Goal: Transaction & Acquisition: Book appointment/travel/reservation

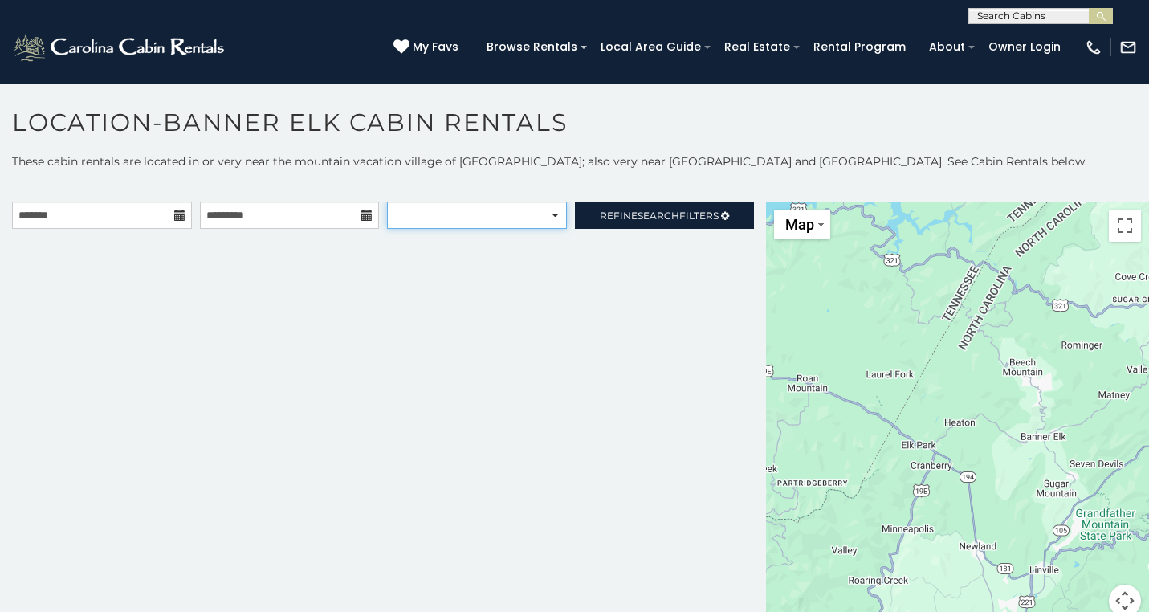
select select "******"
click at [1062, 12] on input "text" at bounding box center [1039, 19] width 141 height 16
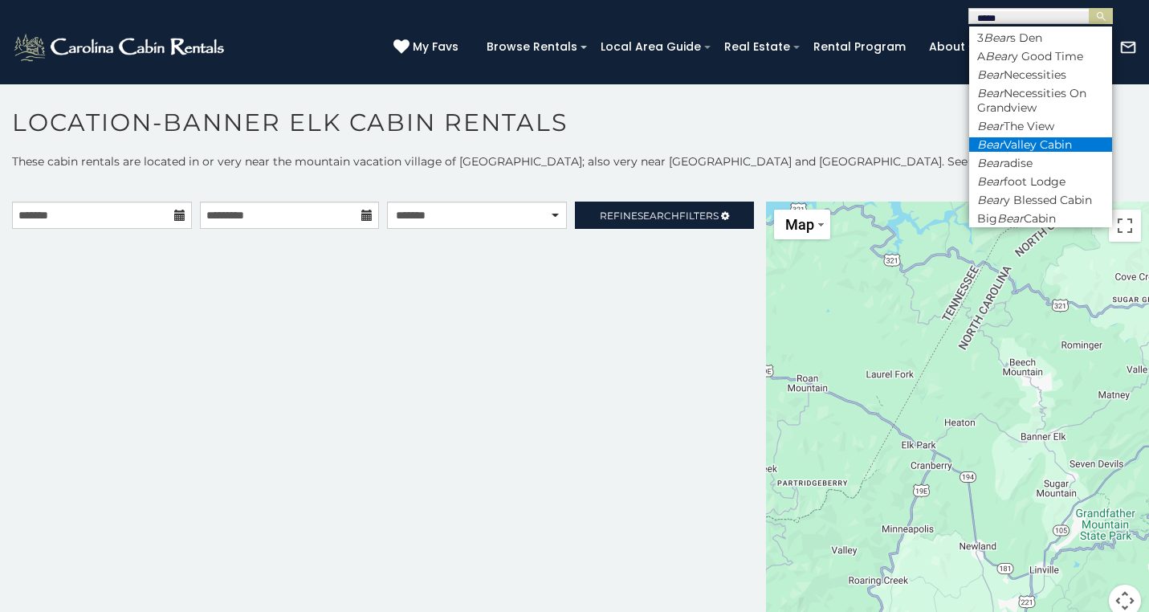
type input "****"
click at [1073, 137] on li "Bear Valley Cabin" at bounding box center [1040, 144] width 143 height 14
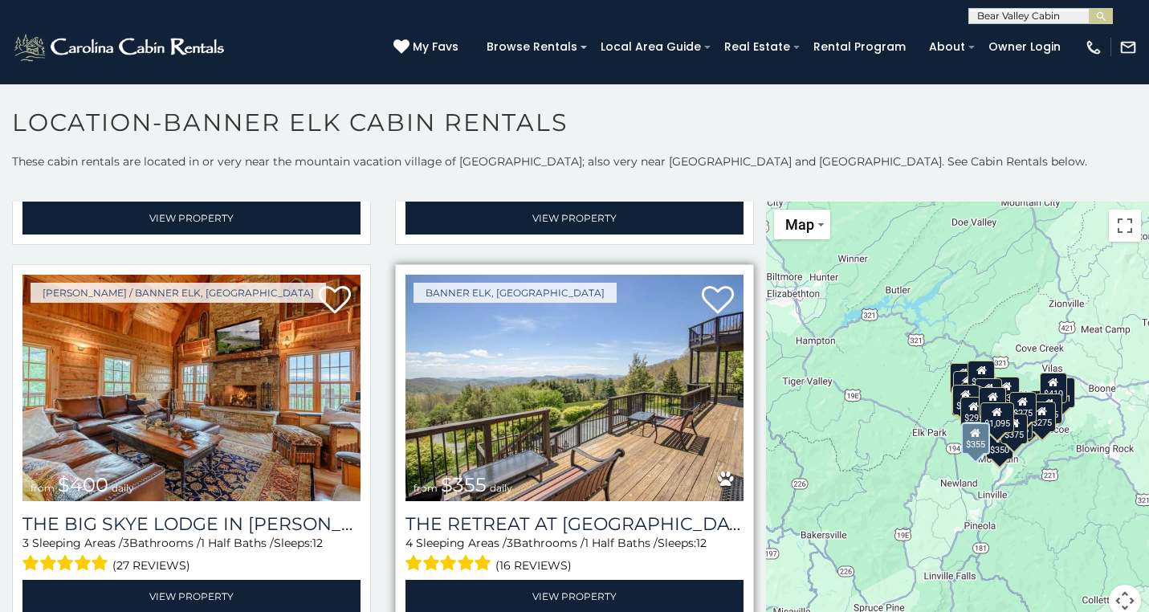
select select "******"
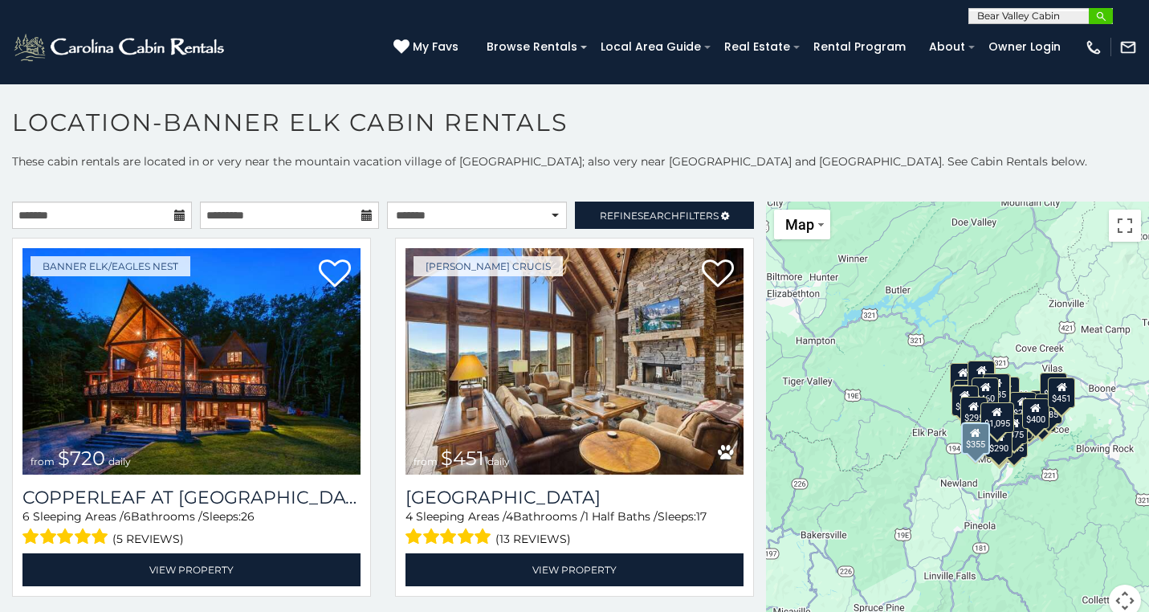
click at [1098, 14] on img "submit" at bounding box center [1101, 16] width 12 height 12
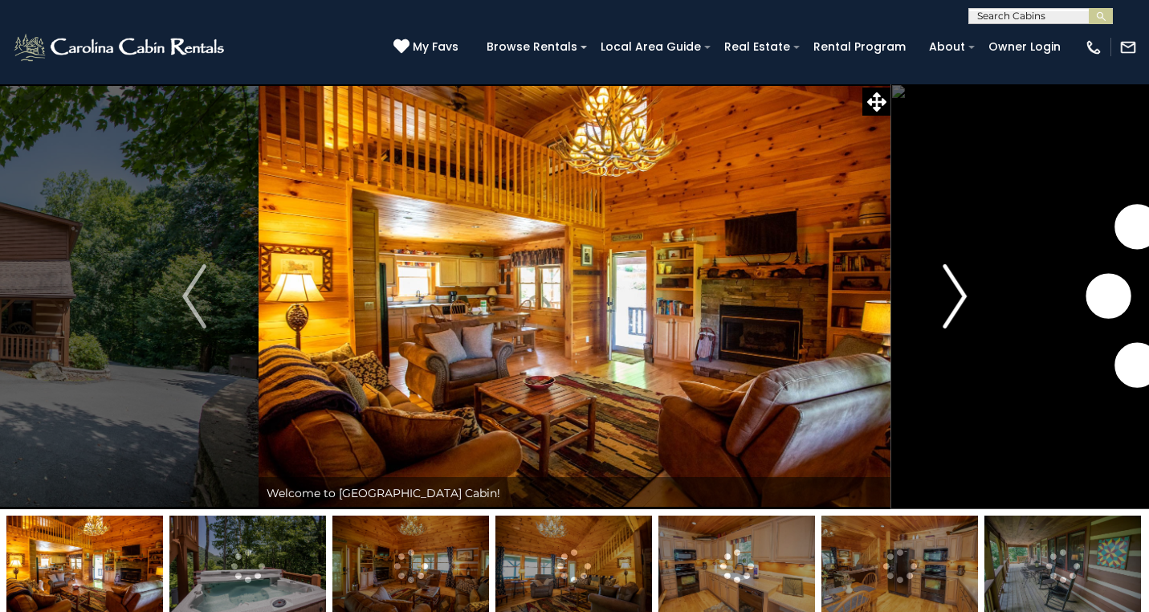
click at [948, 322] on img "Next" at bounding box center [955, 296] width 24 height 64
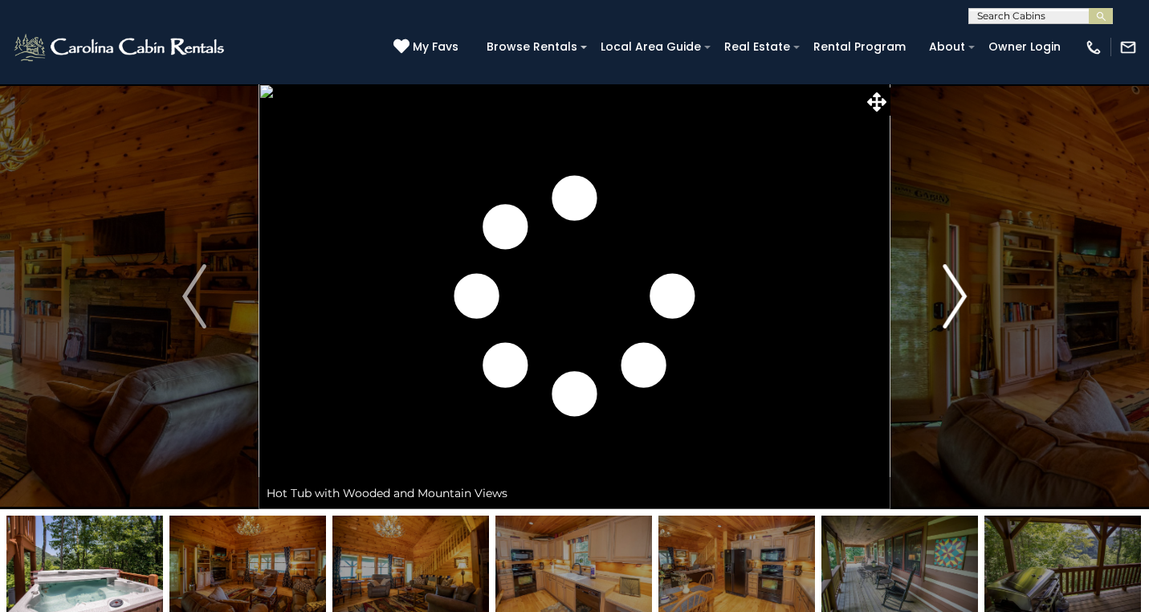
click at [947, 322] on img "Next" at bounding box center [955, 296] width 24 height 64
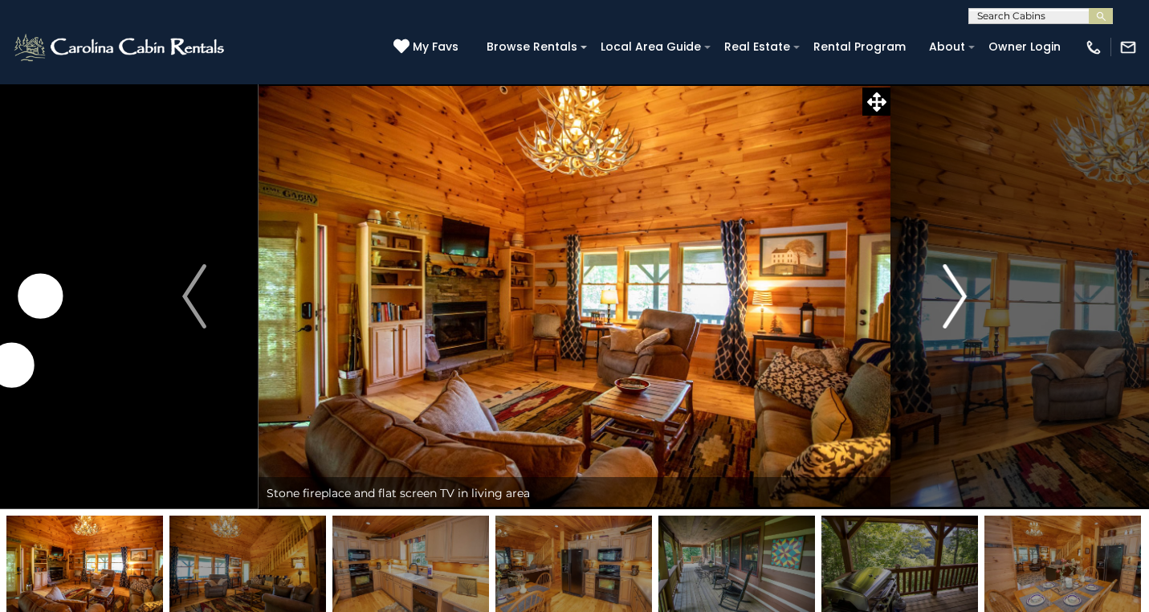
click at [947, 322] on img "Next" at bounding box center [955, 296] width 24 height 64
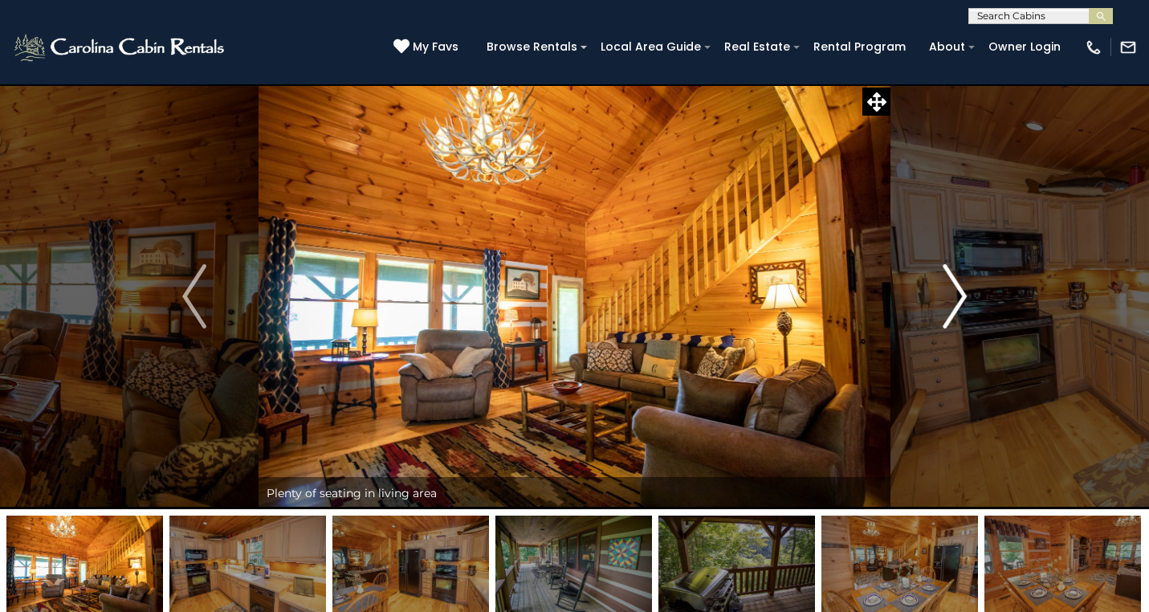
click at [947, 322] on img "Next" at bounding box center [955, 296] width 24 height 64
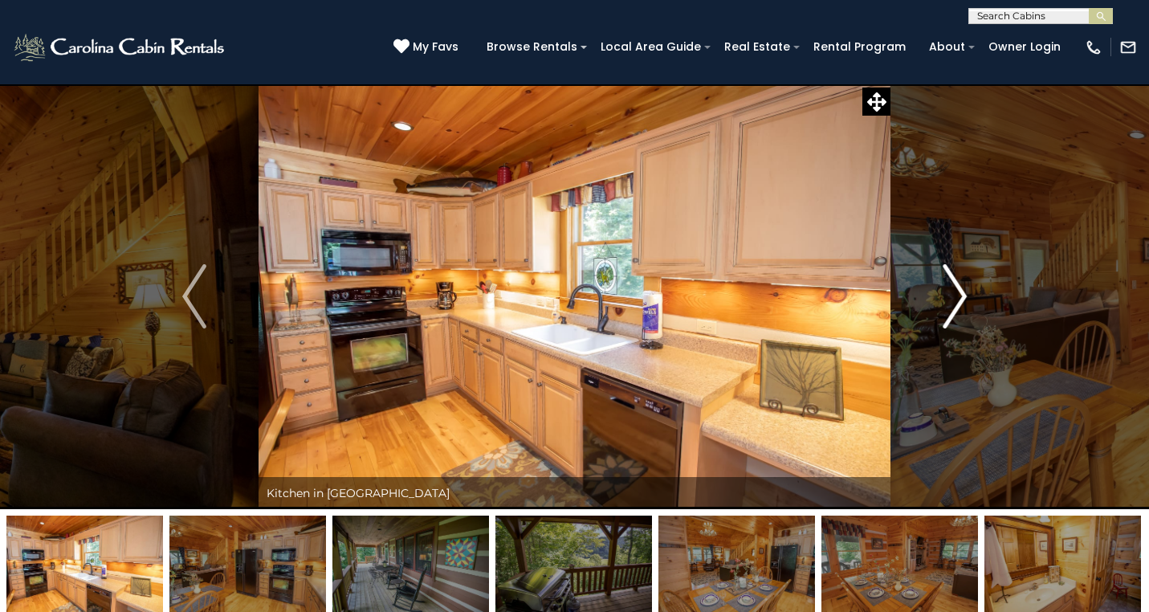
click at [947, 320] on img "Next" at bounding box center [955, 296] width 24 height 64
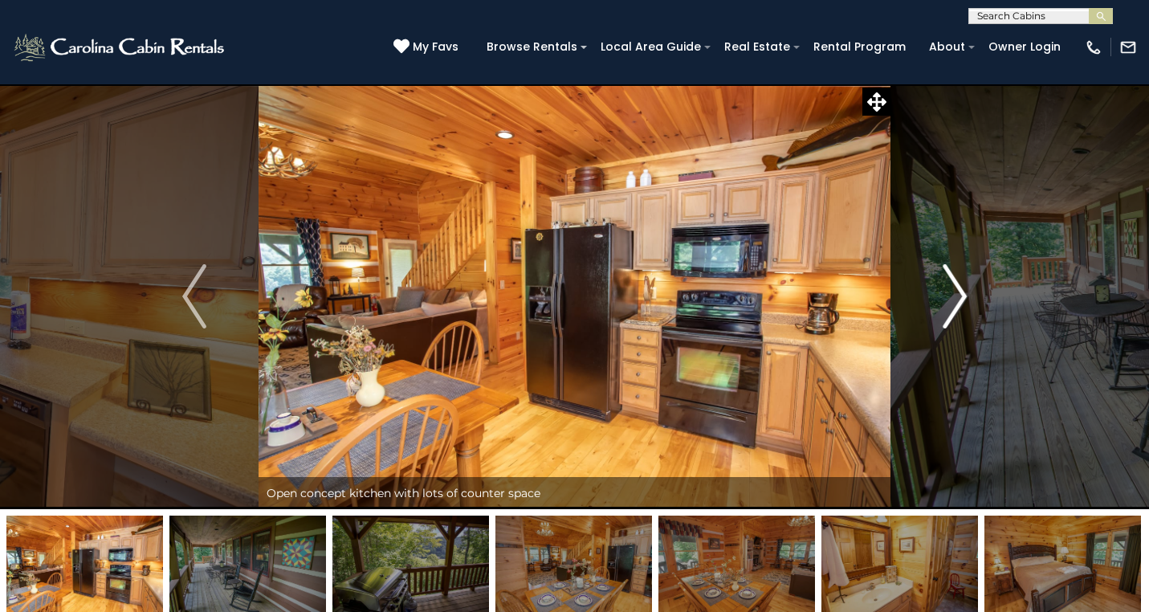
click at [947, 320] on img "Next" at bounding box center [955, 296] width 24 height 64
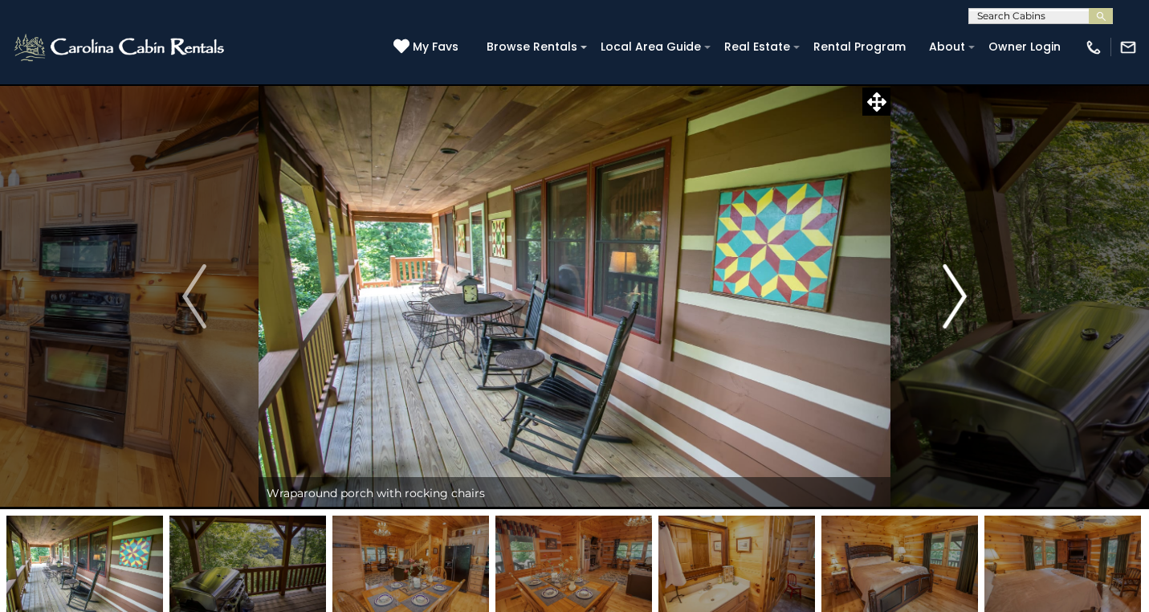
click at [947, 320] on img "Next" at bounding box center [955, 296] width 24 height 64
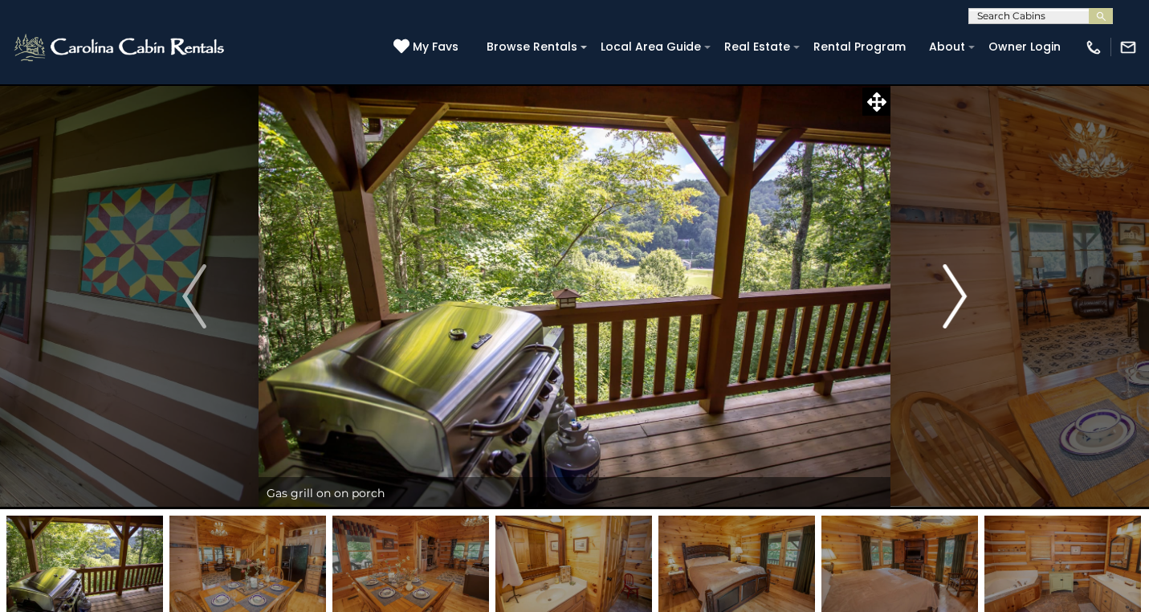
click at [947, 320] on img "Next" at bounding box center [955, 296] width 24 height 64
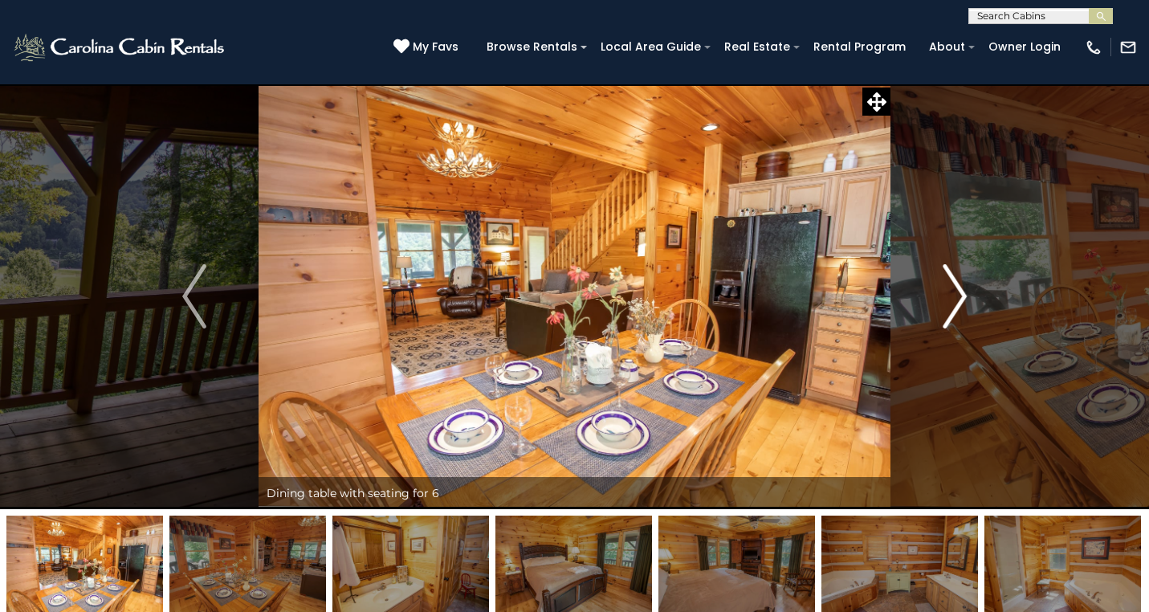
click at [947, 320] on img "Next" at bounding box center [955, 296] width 24 height 64
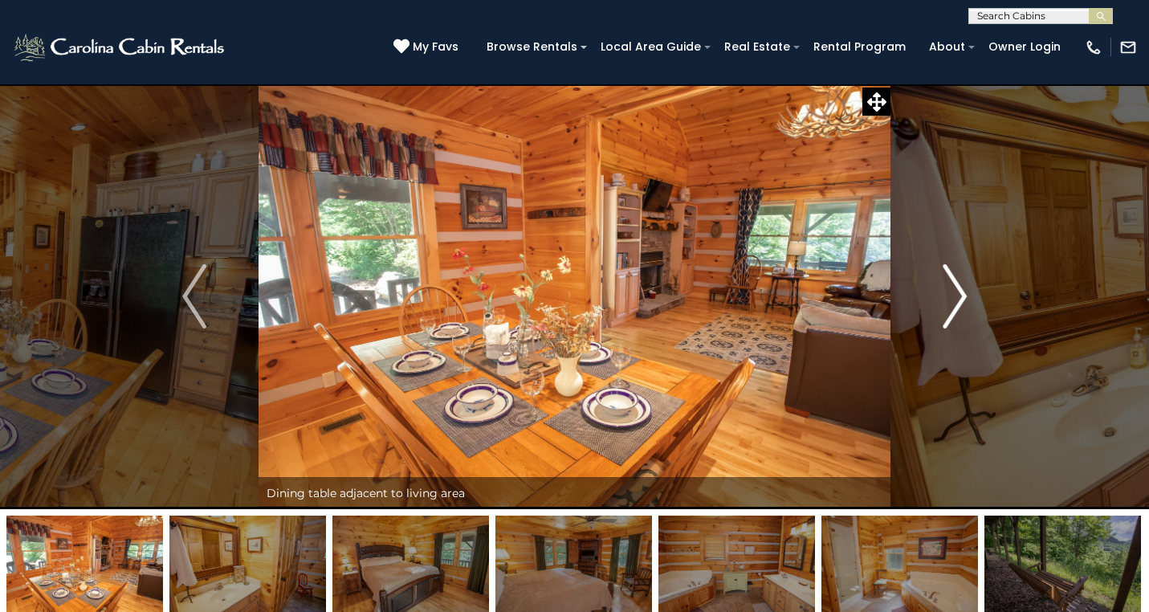
click at [947, 320] on img "Next" at bounding box center [955, 296] width 24 height 64
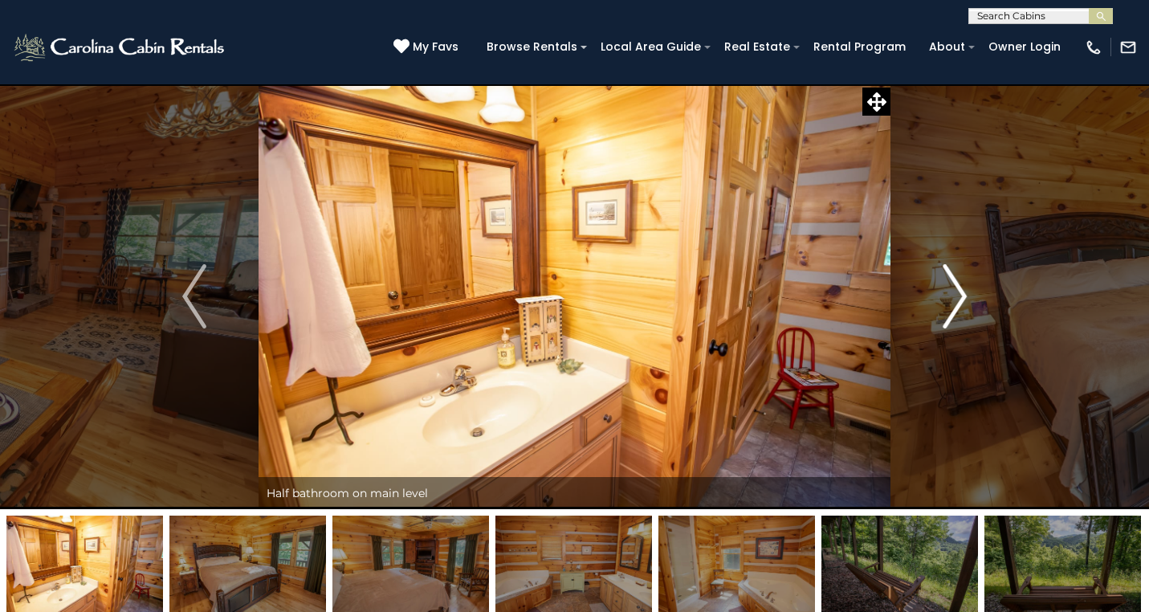
click at [947, 320] on img "Next" at bounding box center [955, 296] width 24 height 64
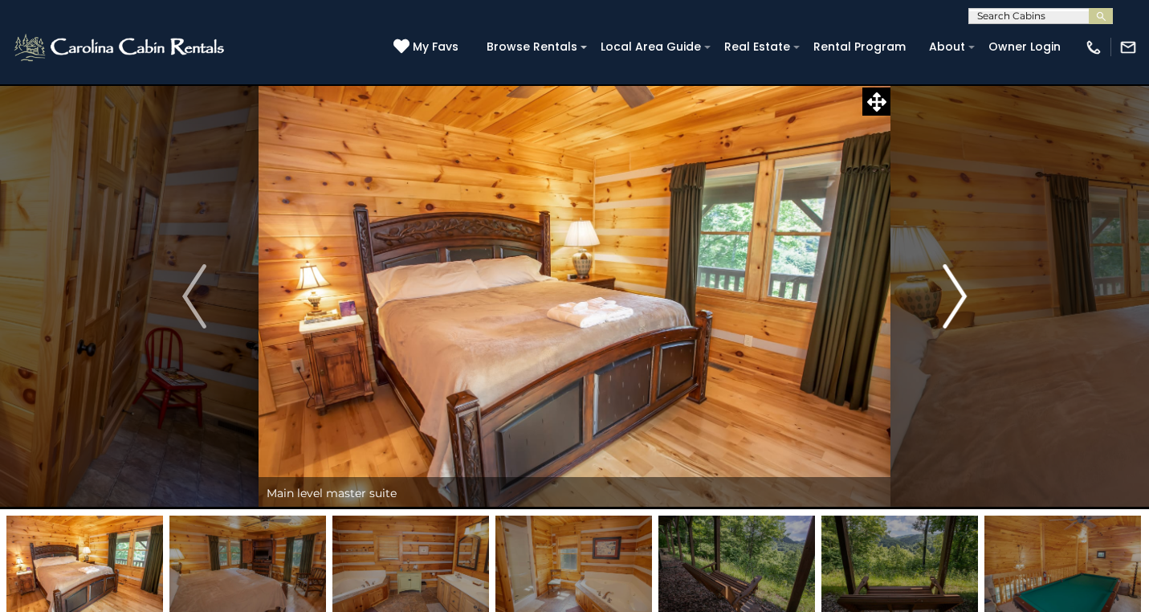
click at [947, 320] on img "Next" at bounding box center [955, 296] width 24 height 64
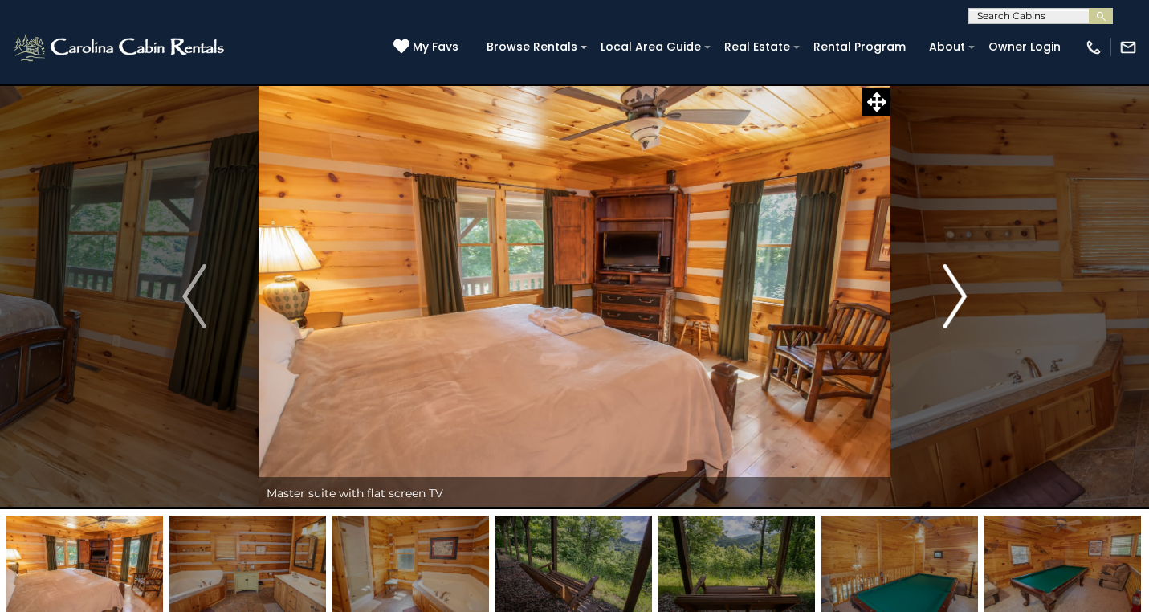
click at [947, 320] on img "Next" at bounding box center [955, 296] width 24 height 64
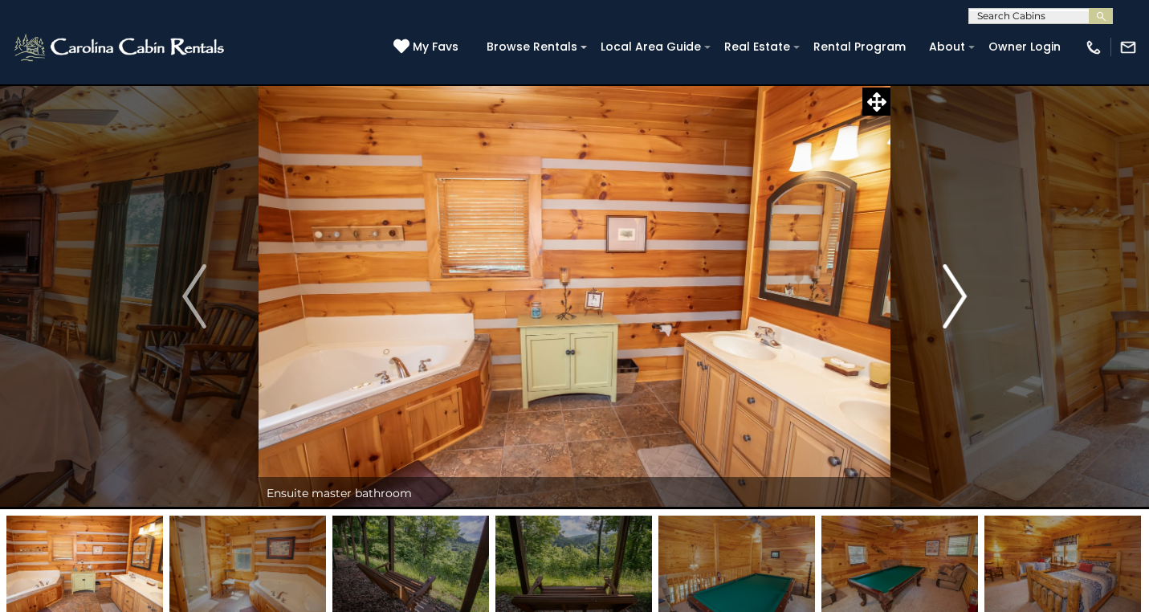
click at [947, 320] on img "Next" at bounding box center [955, 296] width 24 height 64
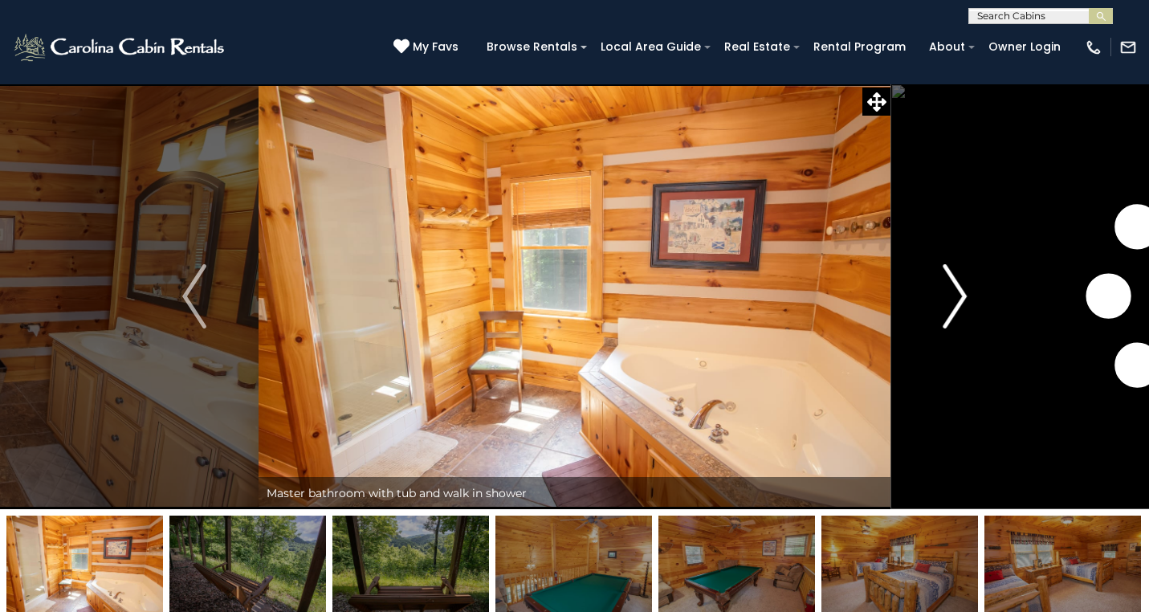
click at [947, 320] on img "Next" at bounding box center [955, 296] width 24 height 64
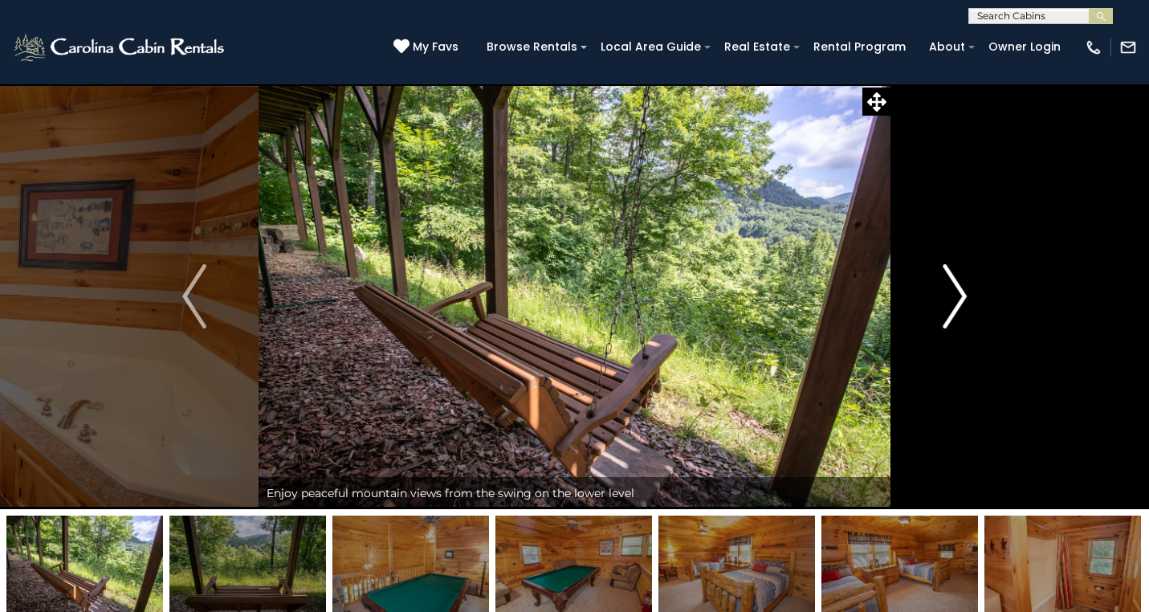
click at [951, 304] on img "Next" at bounding box center [955, 296] width 24 height 64
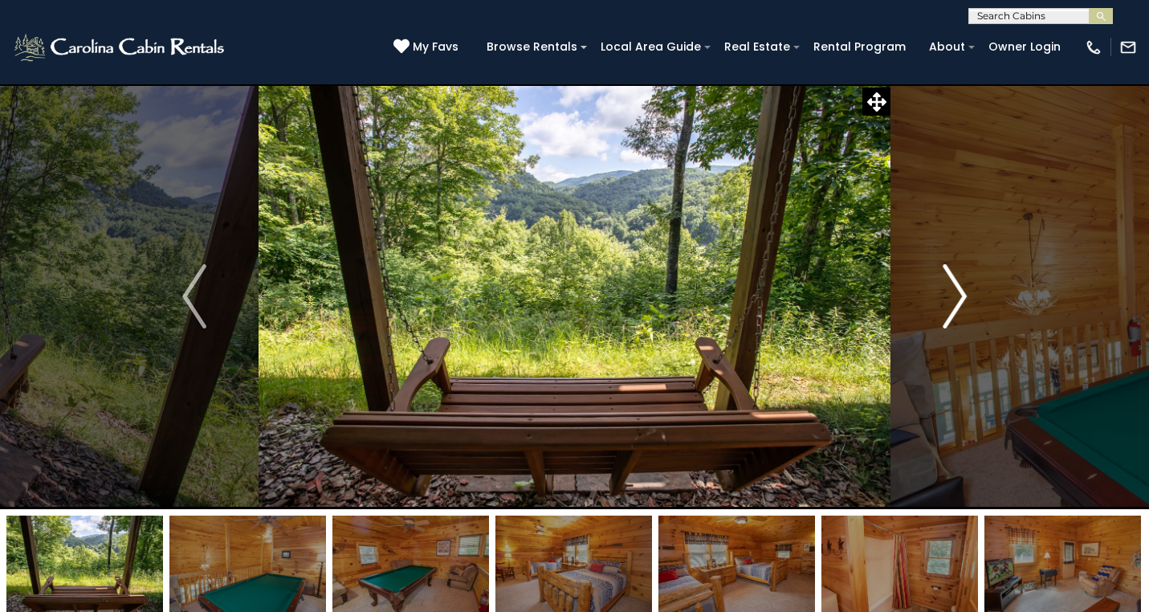
click at [951, 304] on img "Next" at bounding box center [955, 296] width 24 height 64
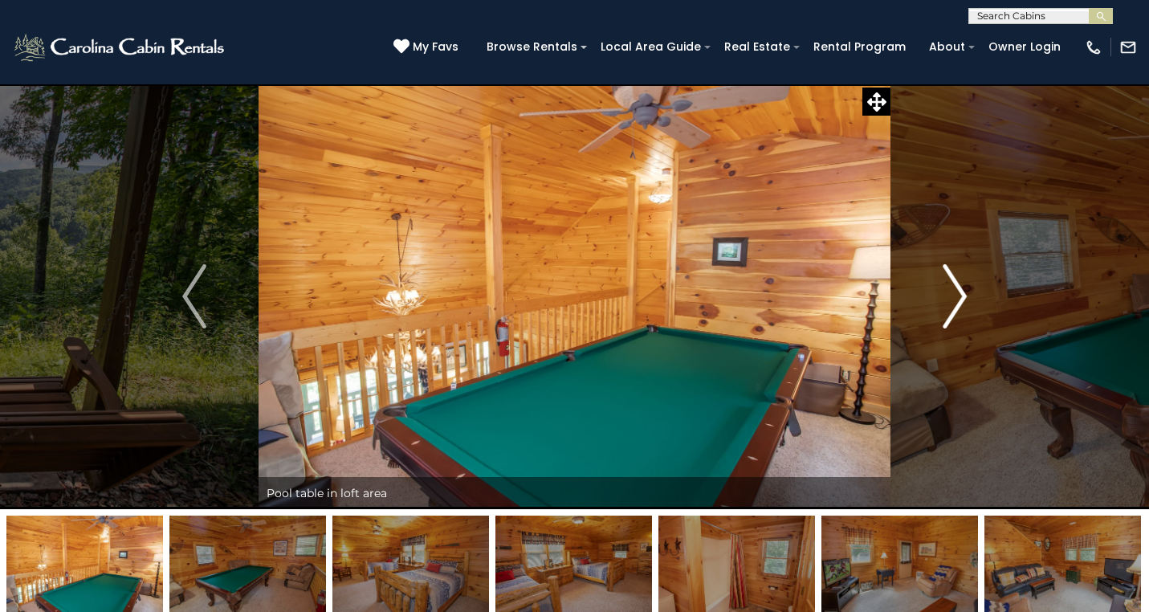
click at [951, 304] on img "Next" at bounding box center [955, 296] width 24 height 64
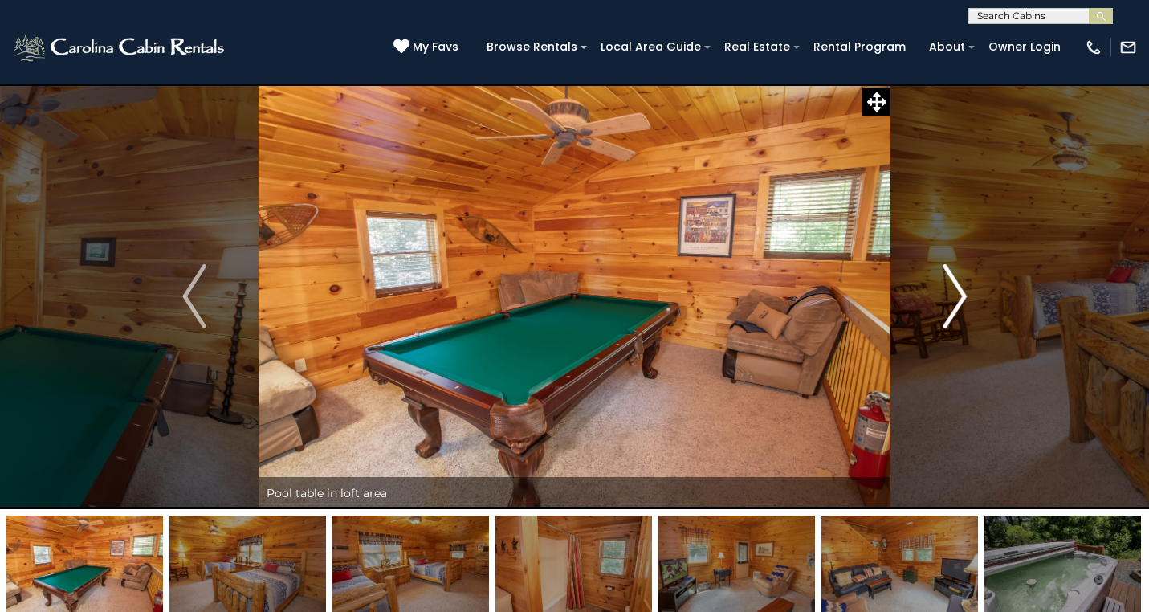
click at [951, 304] on img "Next" at bounding box center [955, 296] width 24 height 64
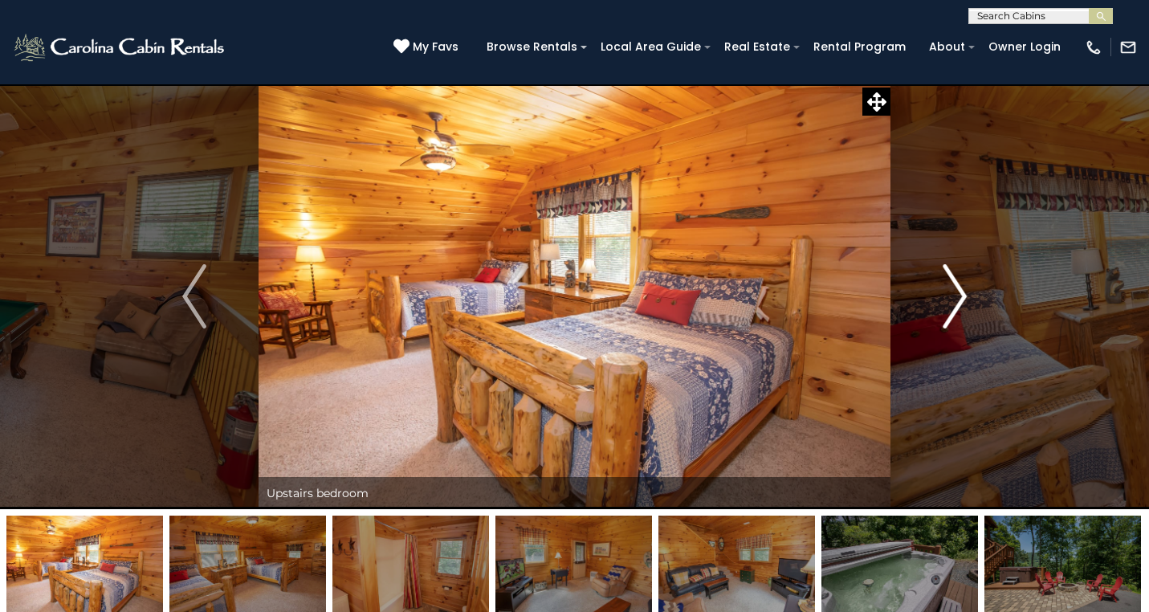
click at [951, 304] on img "Next" at bounding box center [955, 296] width 24 height 64
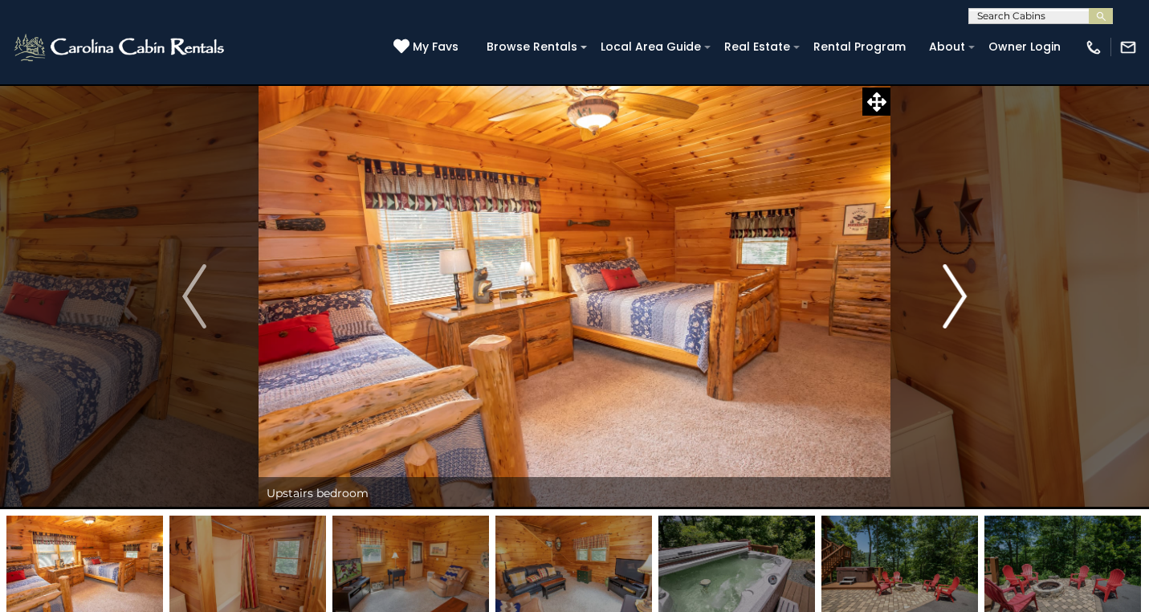
click at [951, 304] on img "Next" at bounding box center [955, 296] width 24 height 64
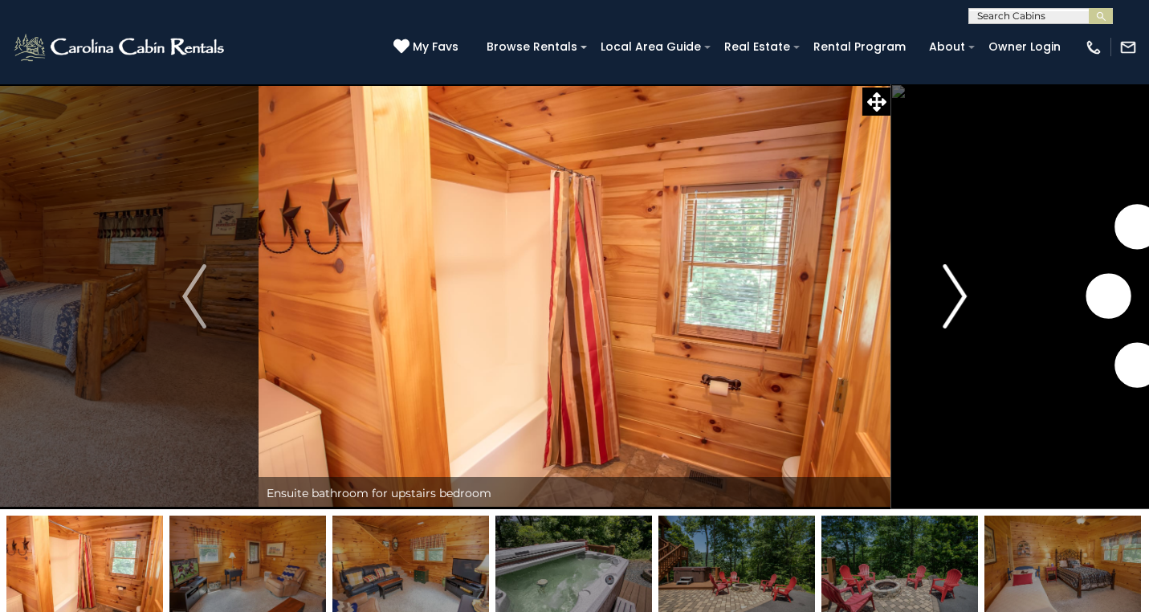
click at [951, 304] on img "Next" at bounding box center [955, 296] width 24 height 64
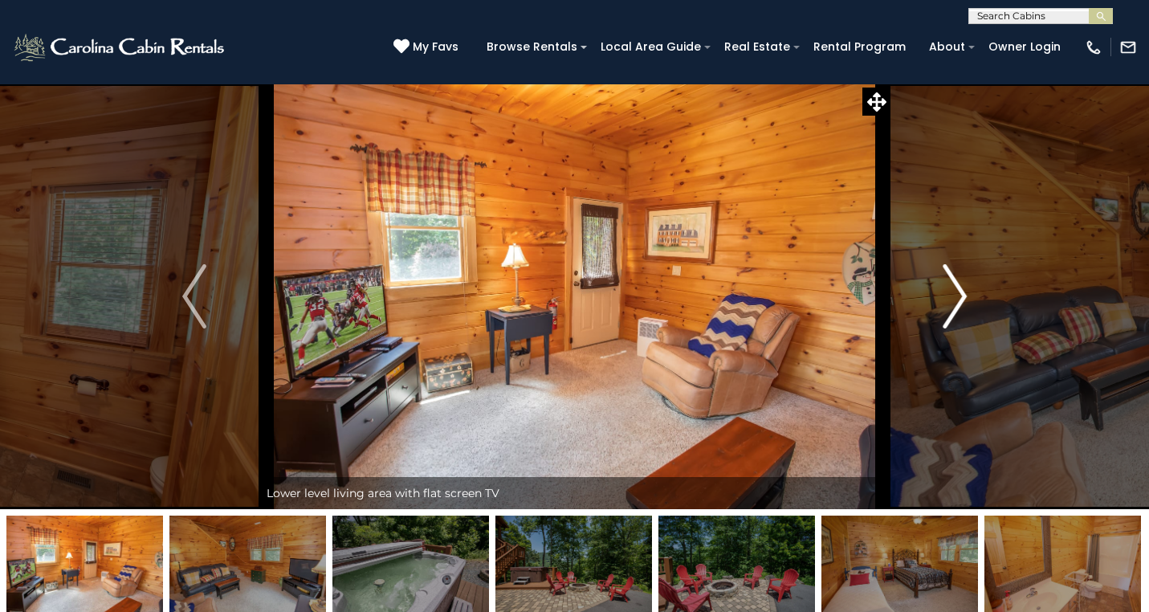
click at [951, 304] on img "Next" at bounding box center [955, 296] width 24 height 64
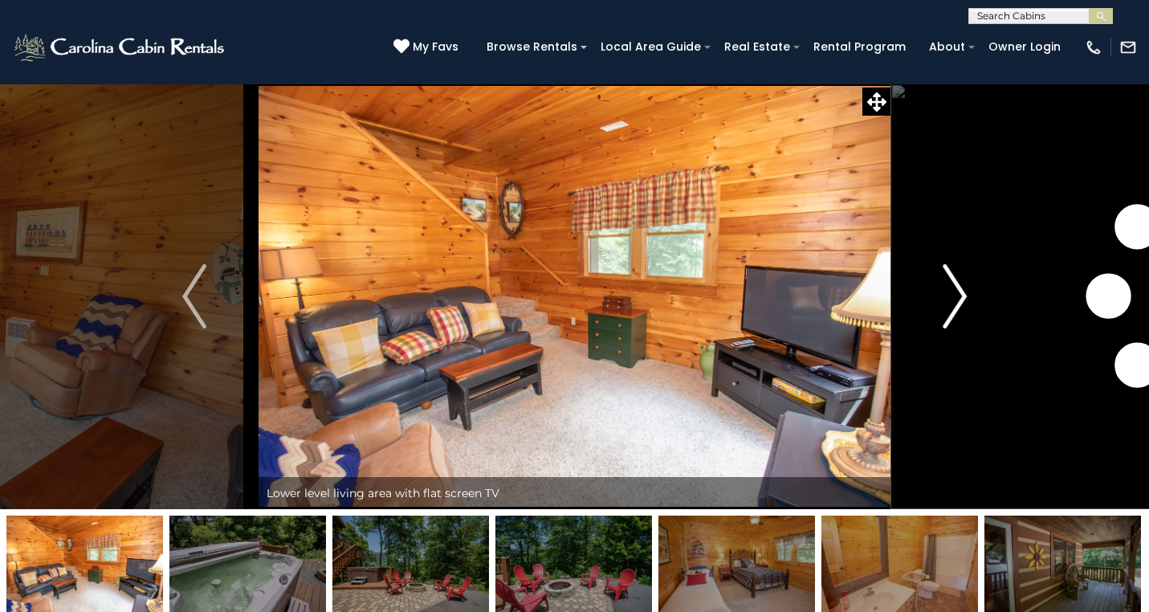
click at [951, 304] on img "Next" at bounding box center [955, 296] width 24 height 64
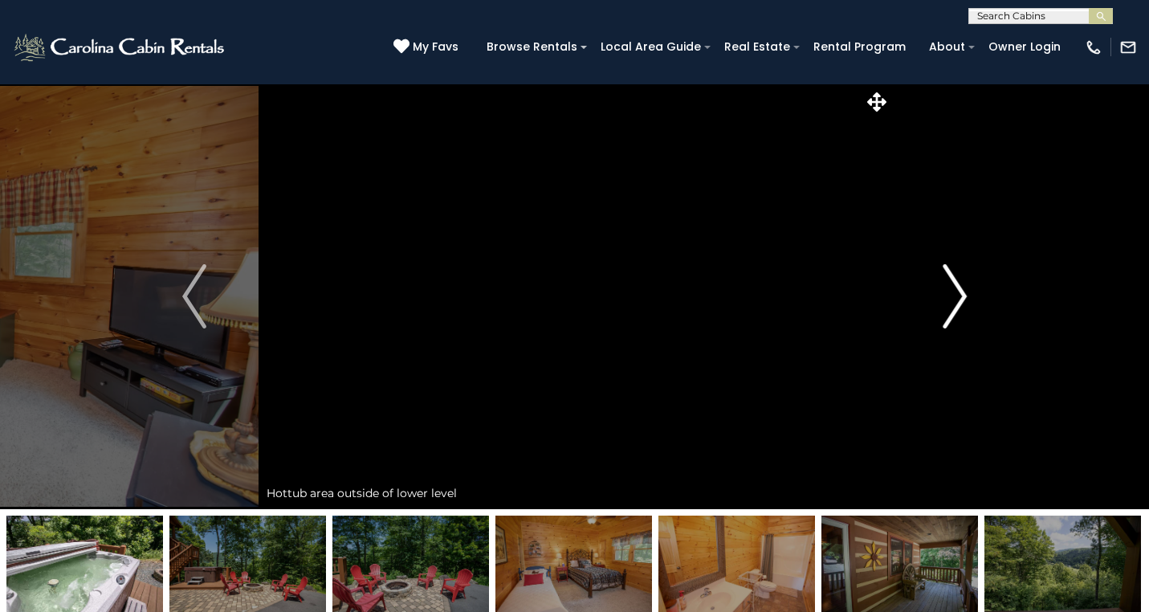
click at [951, 304] on img "Next" at bounding box center [955, 296] width 24 height 64
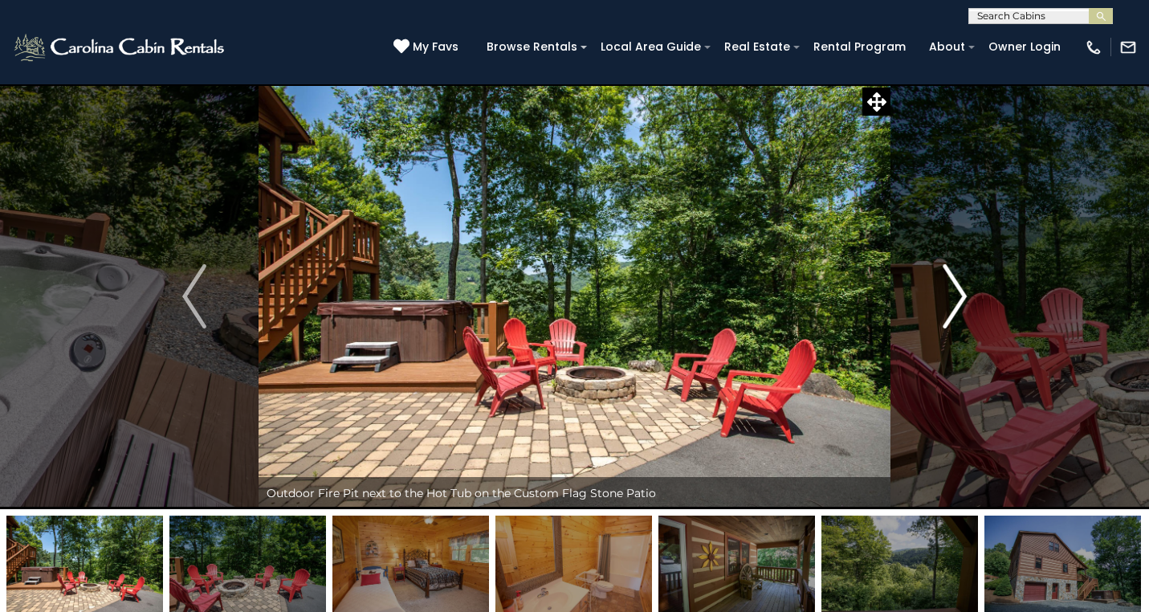
click at [951, 304] on img "Next" at bounding box center [955, 296] width 24 height 64
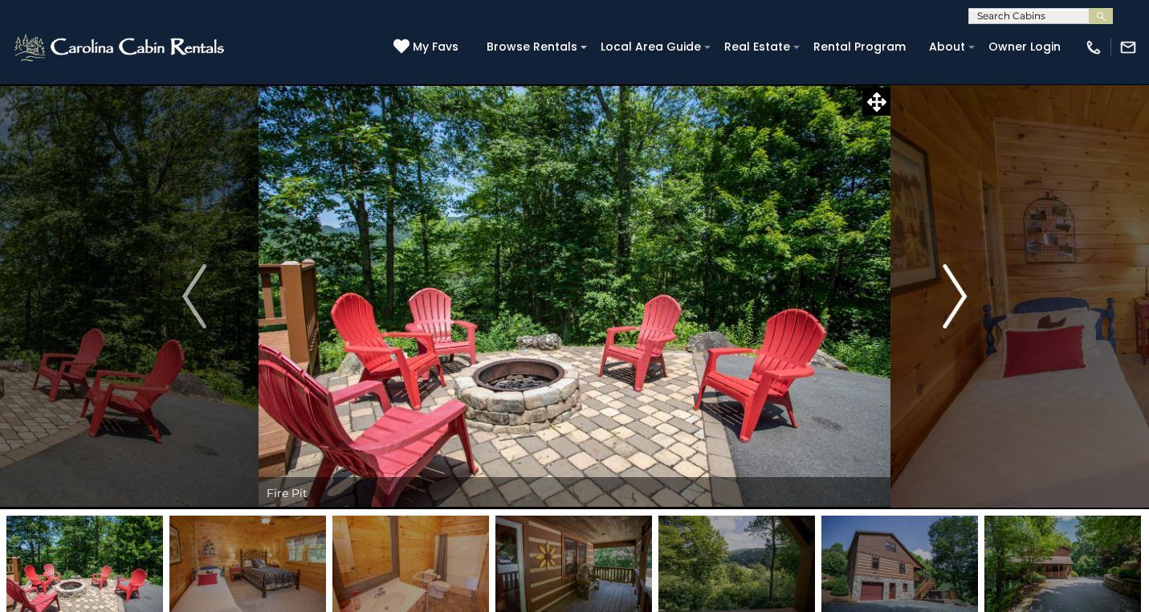
click at [951, 304] on img "Next" at bounding box center [955, 296] width 24 height 64
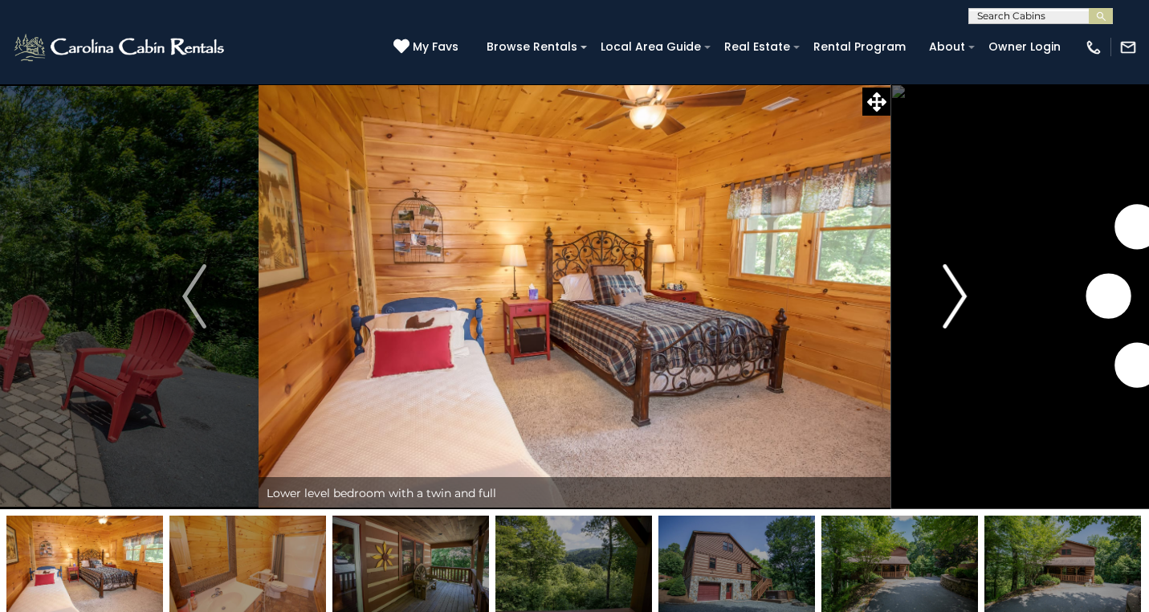
click at [951, 304] on img "Next" at bounding box center [955, 296] width 24 height 64
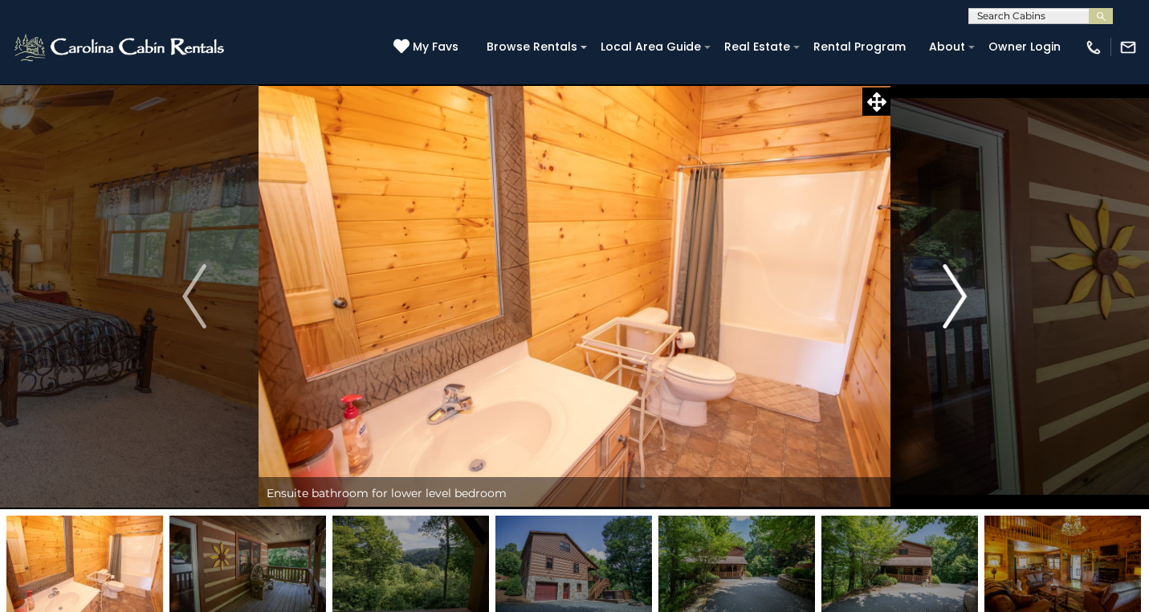
click at [951, 304] on img "Next" at bounding box center [955, 296] width 24 height 64
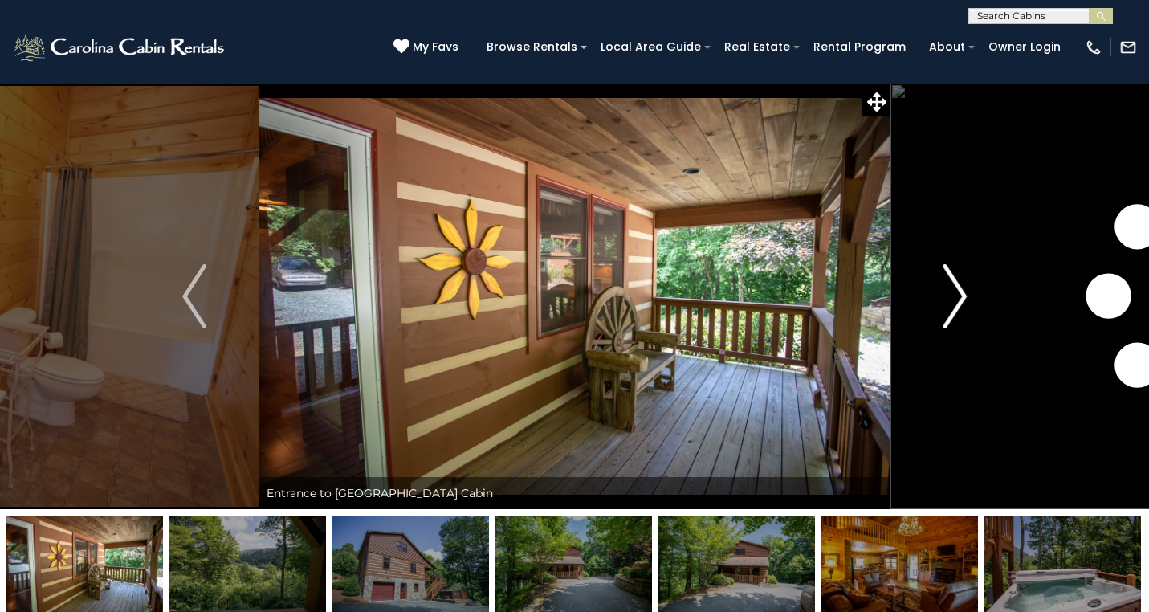
click at [951, 304] on img "Next" at bounding box center [955, 296] width 24 height 64
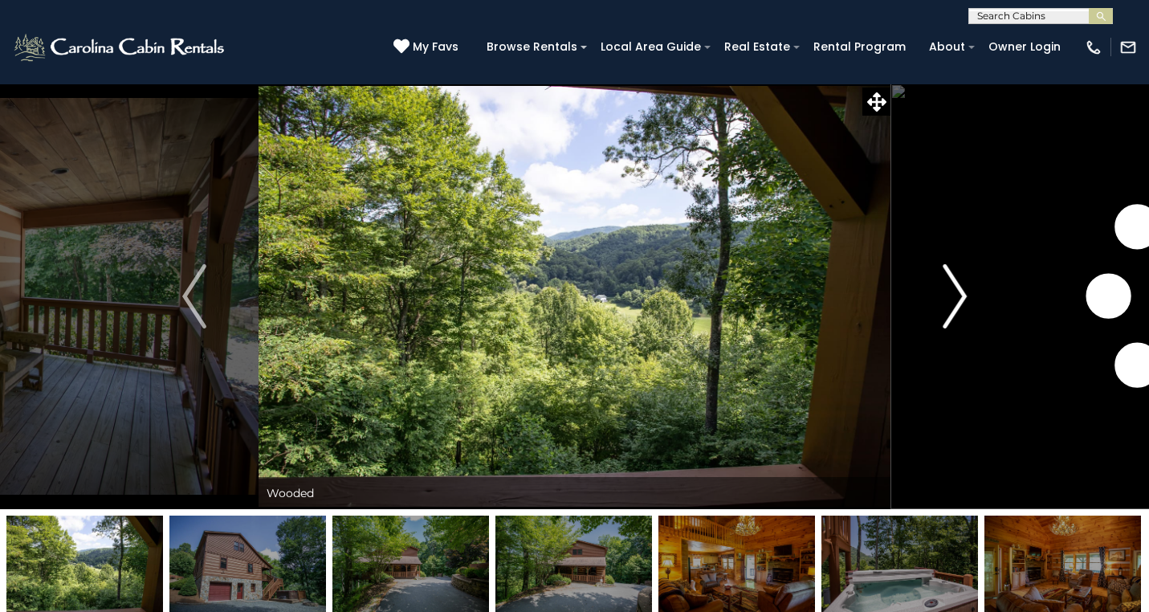
click at [951, 304] on img "Next" at bounding box center [955, 296] width 24 height 64
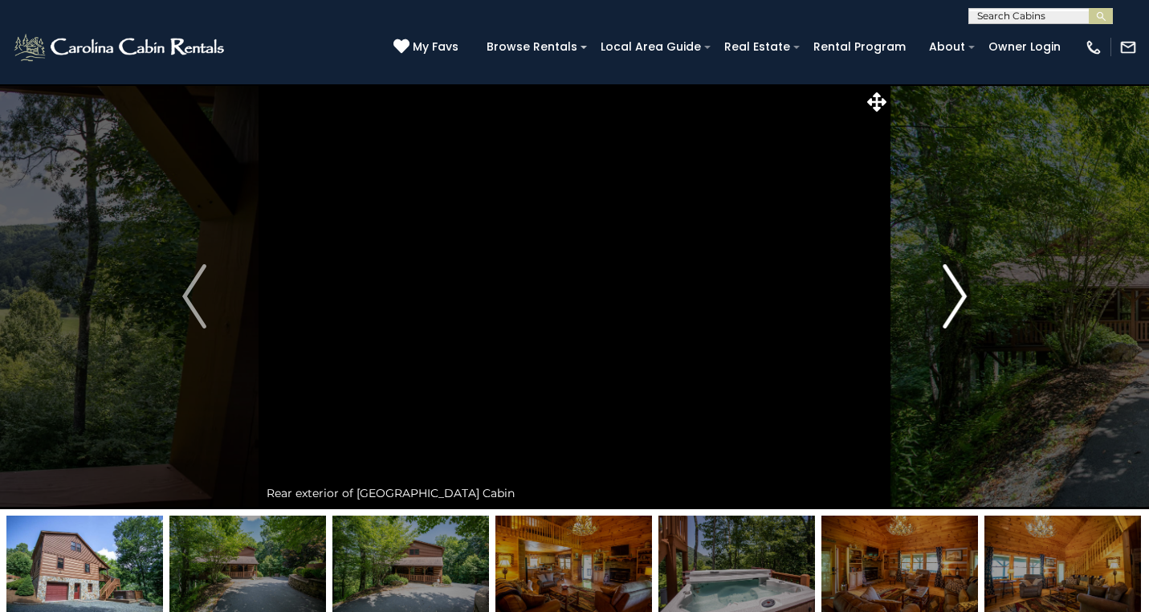
click at [951, 304] on img "Next" at bounding box center [955, 296] width 24 height 64
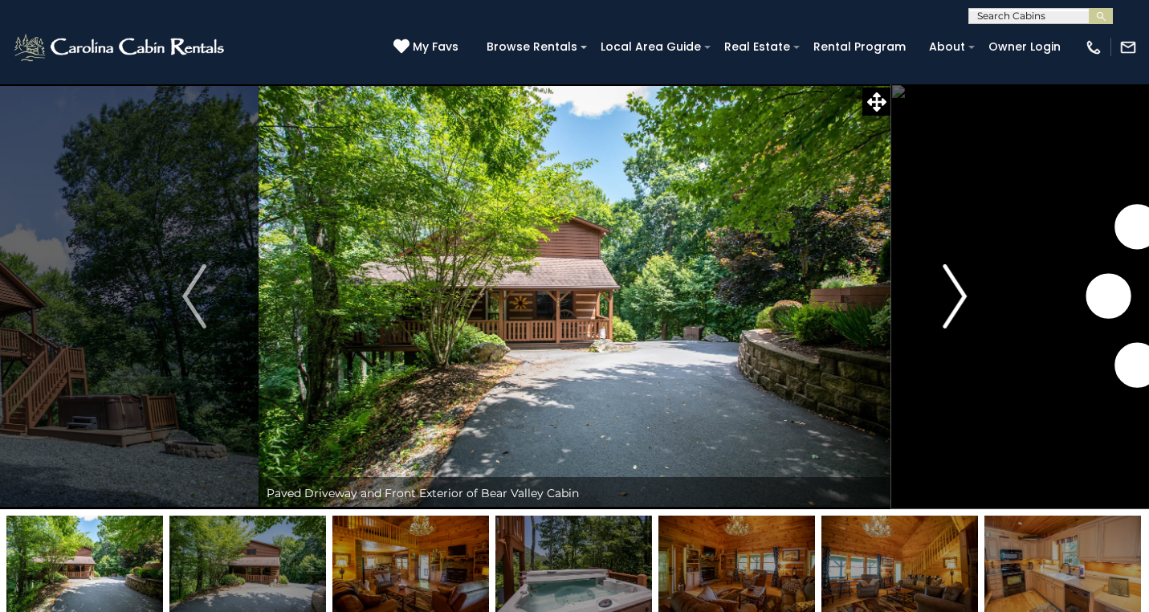
click at [951, 304] on img "Next" at bounding box center [955, 296] width 24 height 64
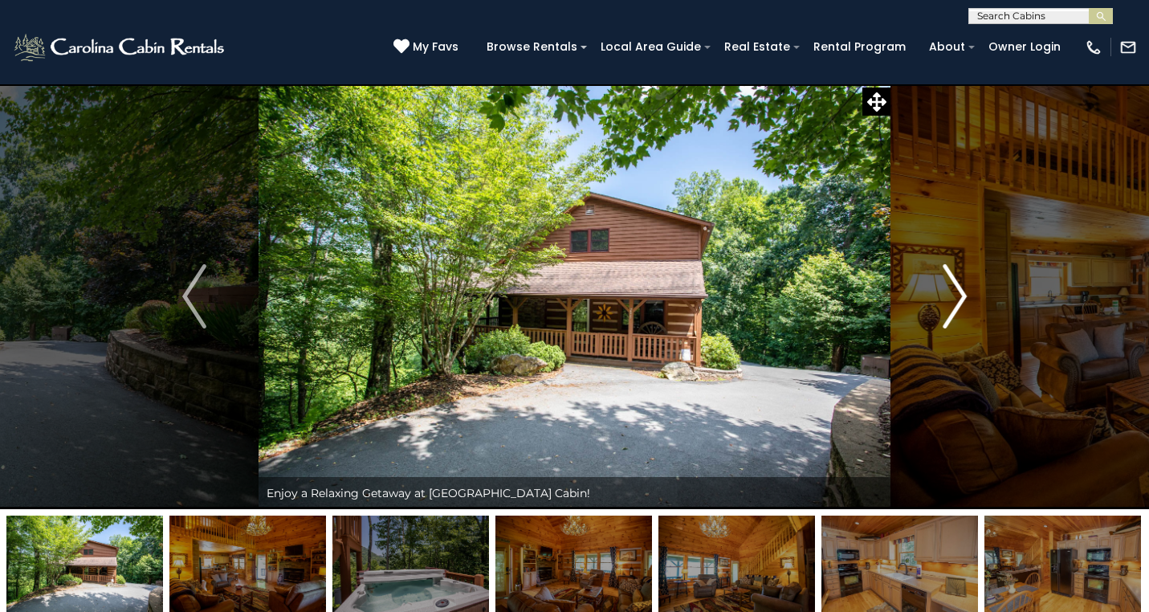
click at [951, 304] on img "Next" at bounding box center [955, 296] width 24 height 64
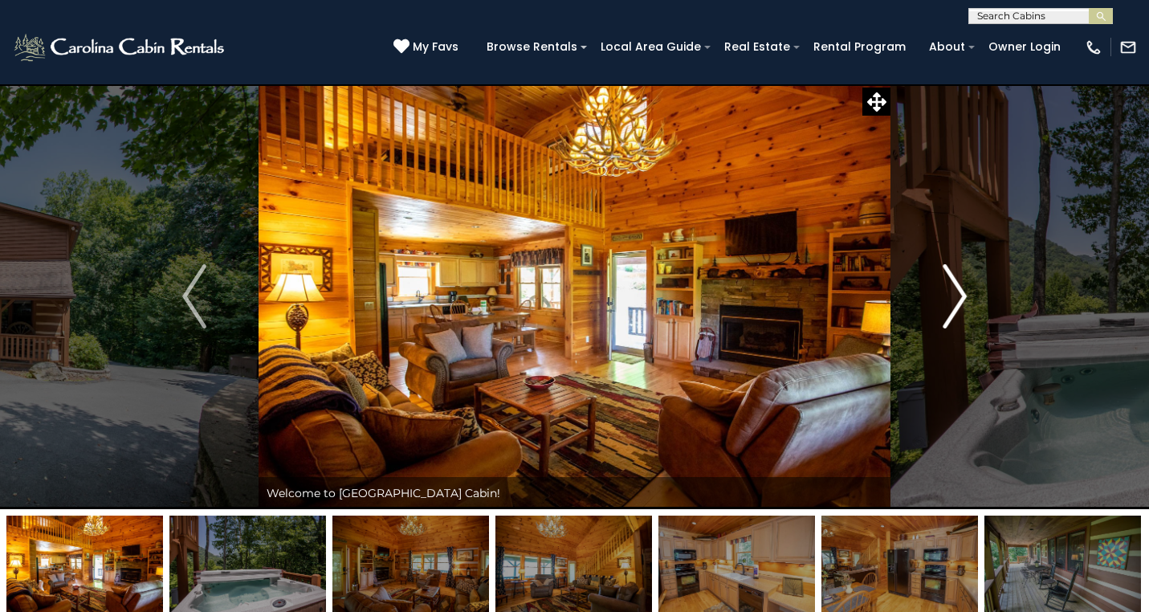
click at [951, 304] on img "Next" at bounding box center [955, 296] width 24 height 64
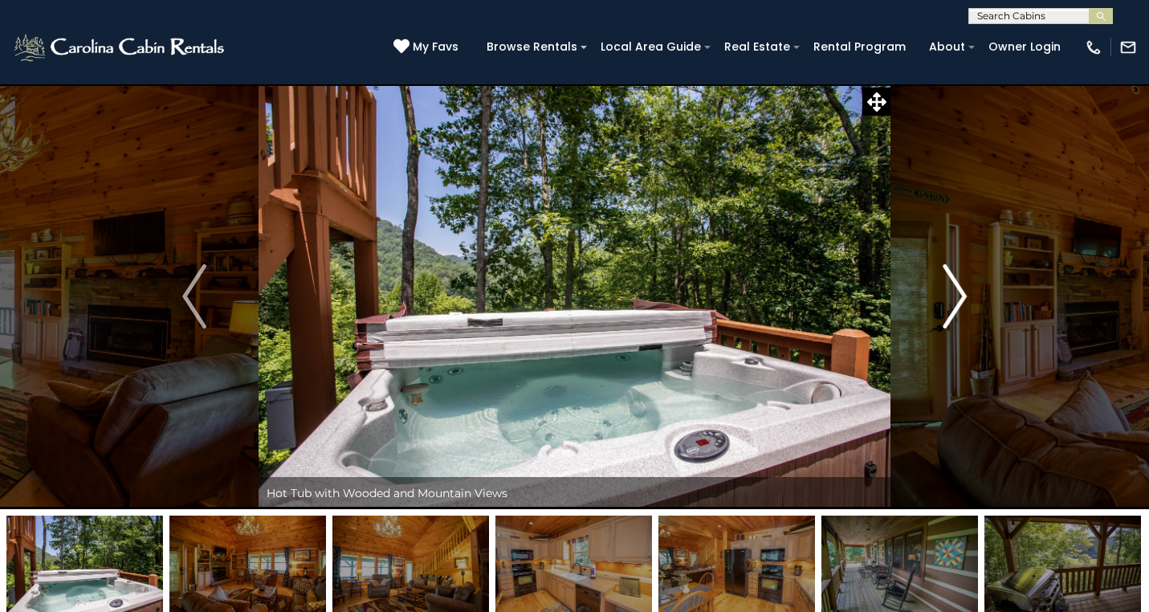
click at [951, 304] on img "Next" at bounding box center [955, 296] width 24 height 64
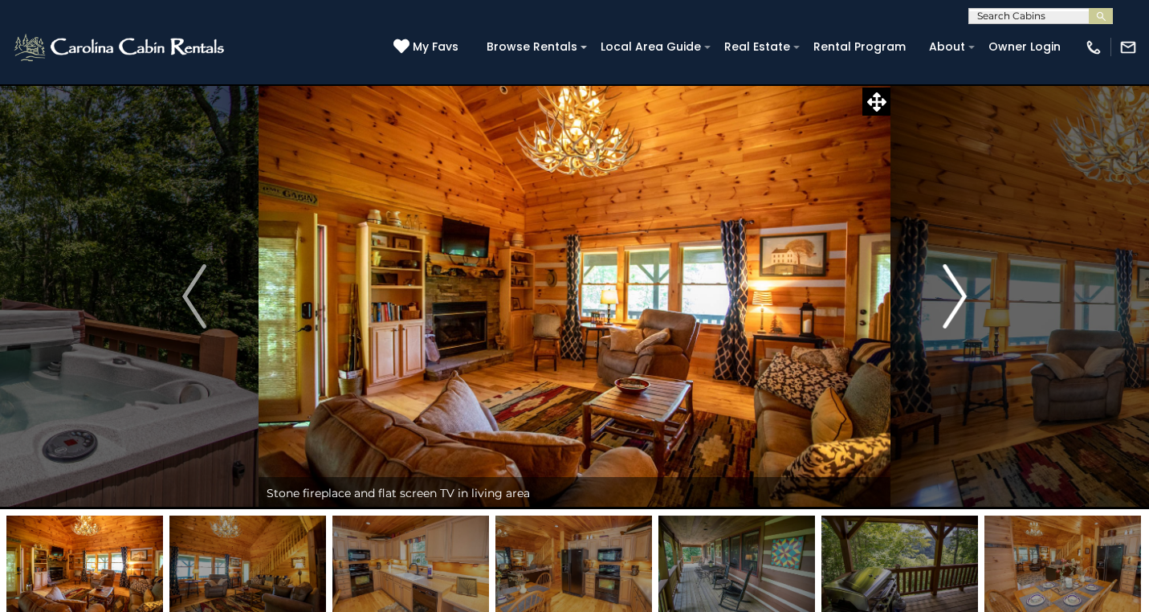
click at [951, 304] on img "Next" at bounding box center [955, 296] width 24 height 64
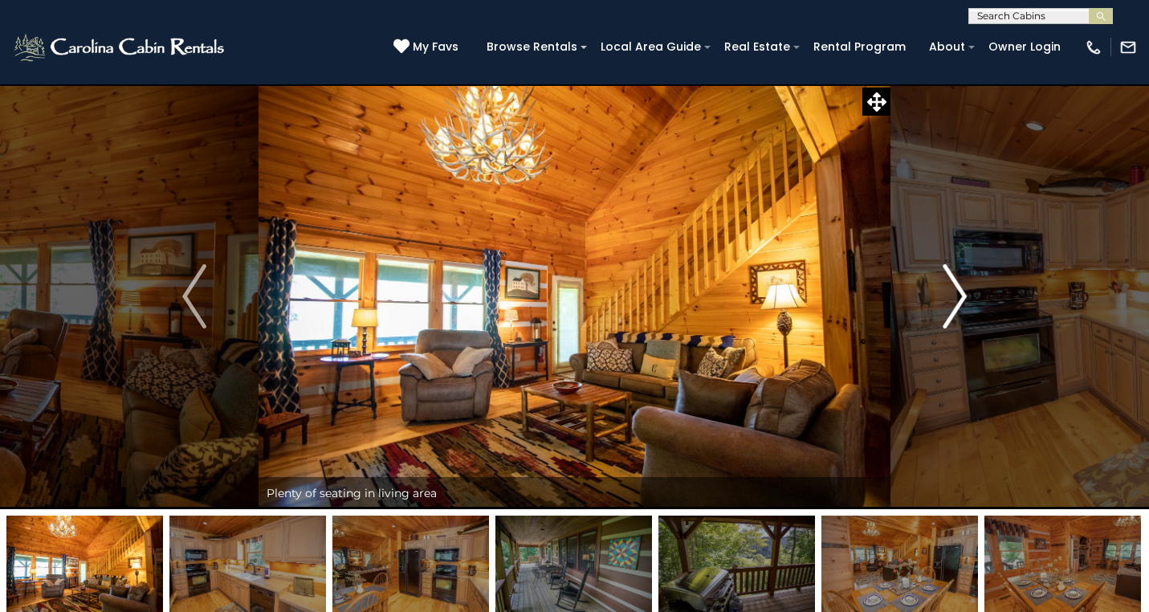
click at [959, 296] on img "Next" at bounding box center [955, 296] width 24 height 64
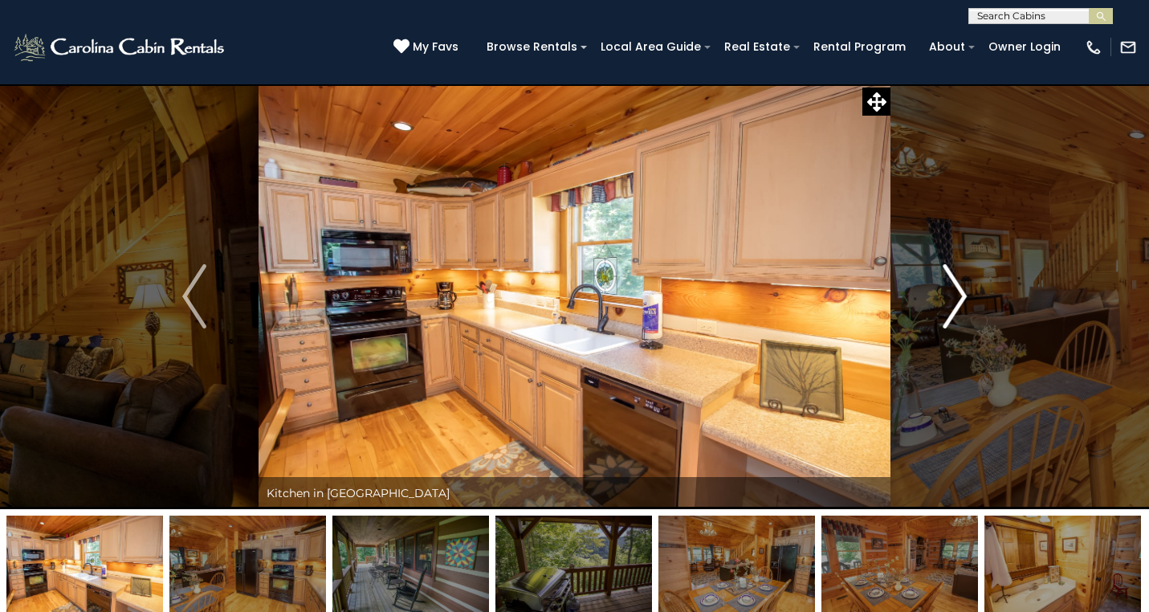
click at [959, 296] on img "Next" at bounding box center [955, 296] width 24 height 64
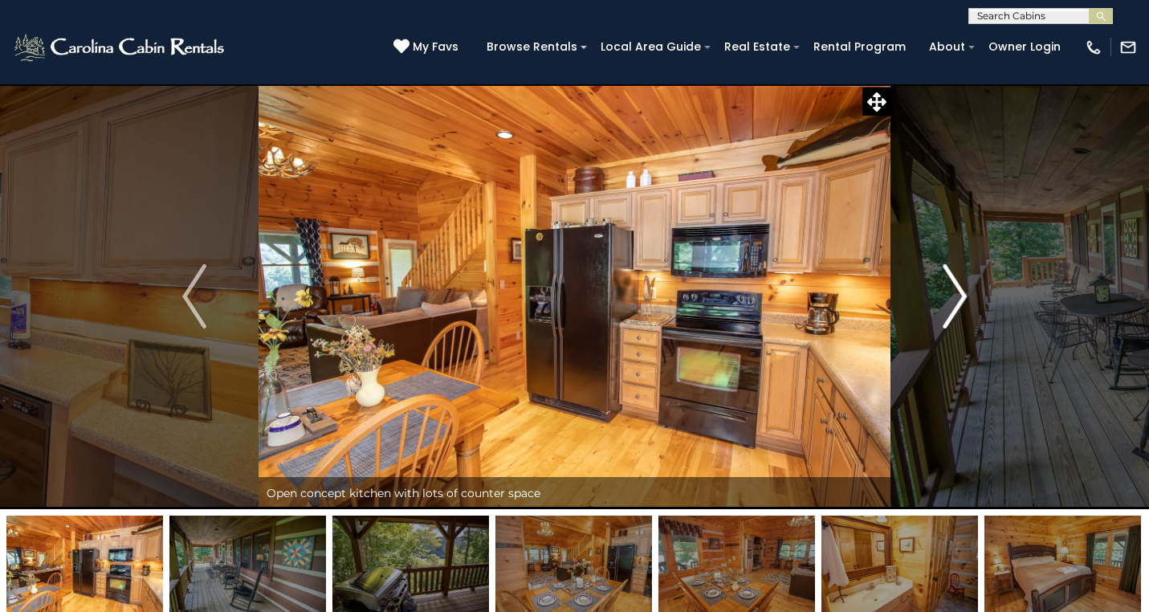
click at [959, 296] on img "Next" at bounding box center [955, 296] width 24 height 64
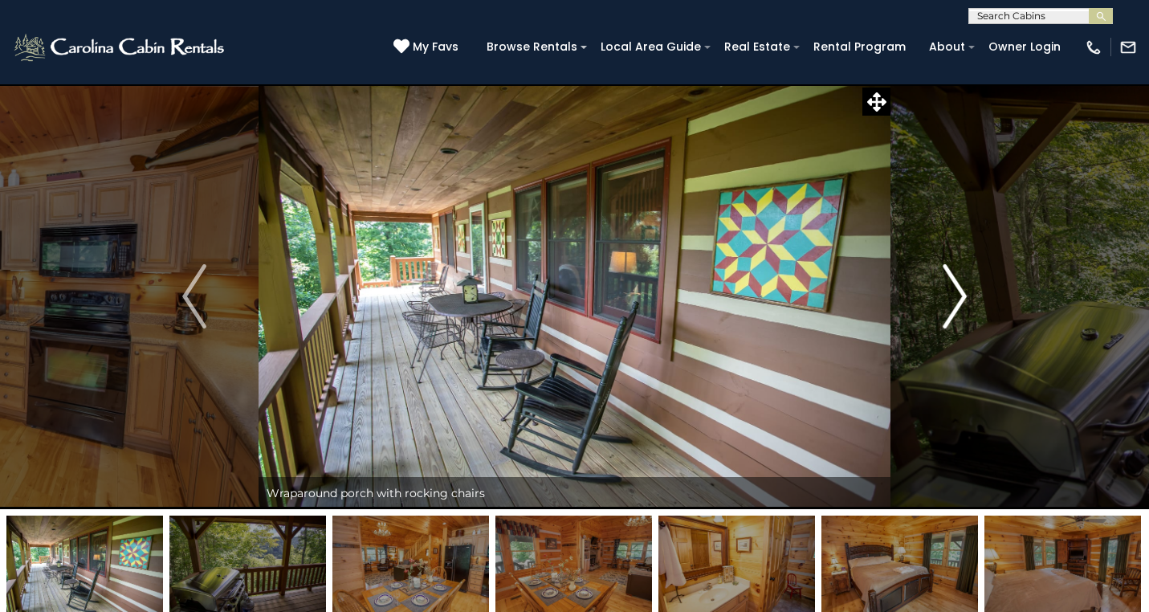
click at [959, 296] on img "Next" at bounding box center [955, 296] width 24 height 64
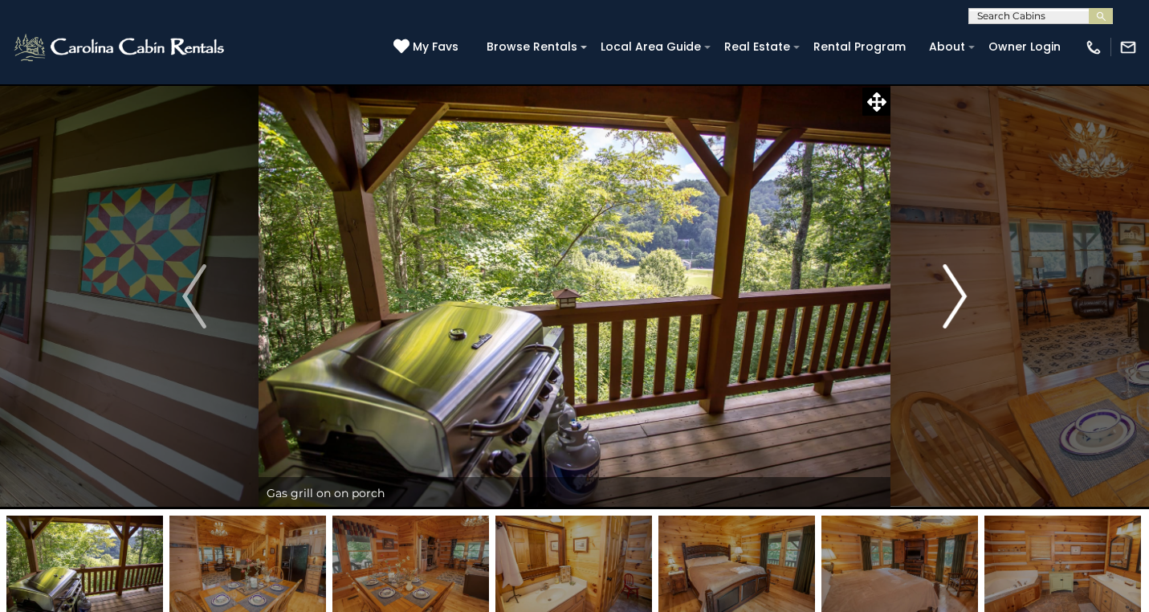
click at [959, 296] on img "Next" at bounding box center [955, 296] width 24 height 64
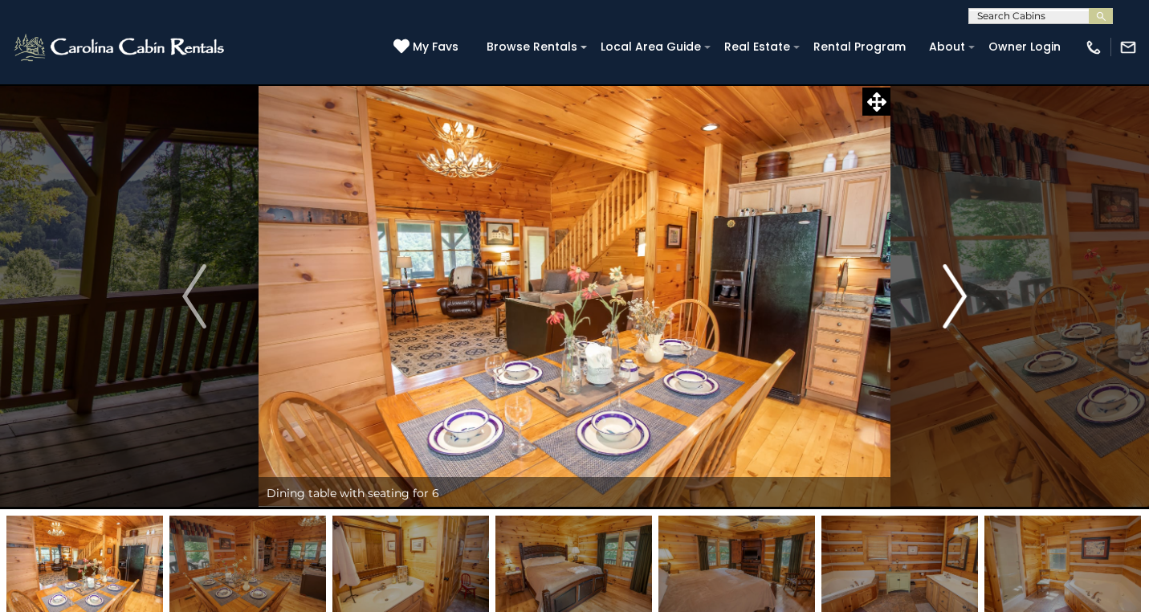
click at [959, 296] on img "Next" at bounding box center [955, 296] width 24 height 64
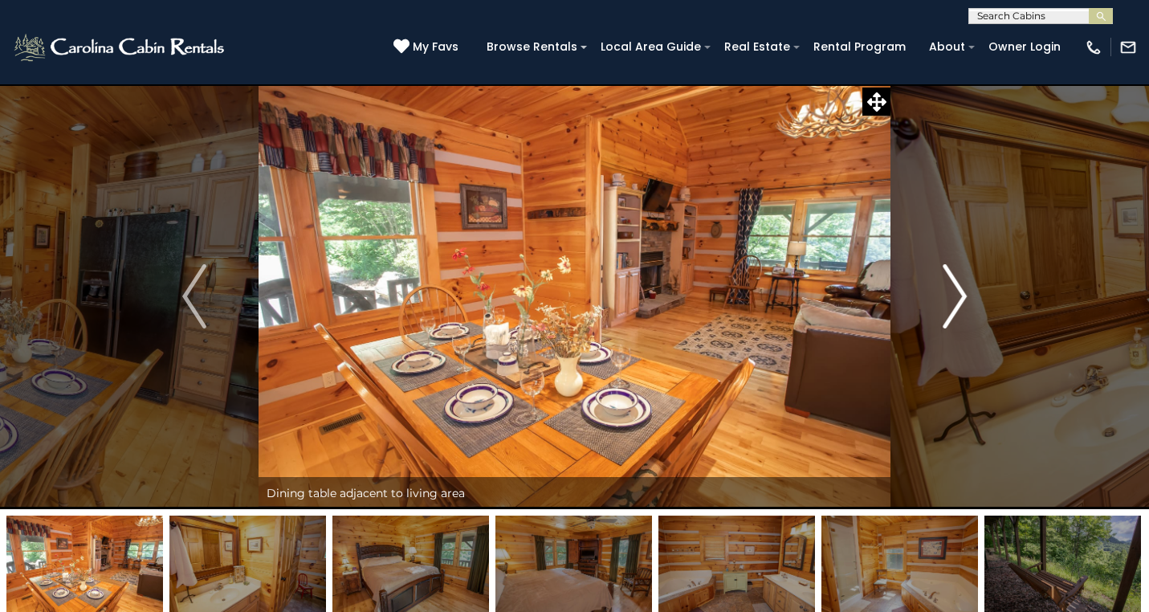
click at [959, 296] on img "Next" at bounding box center [955, 296] width 24 height 64
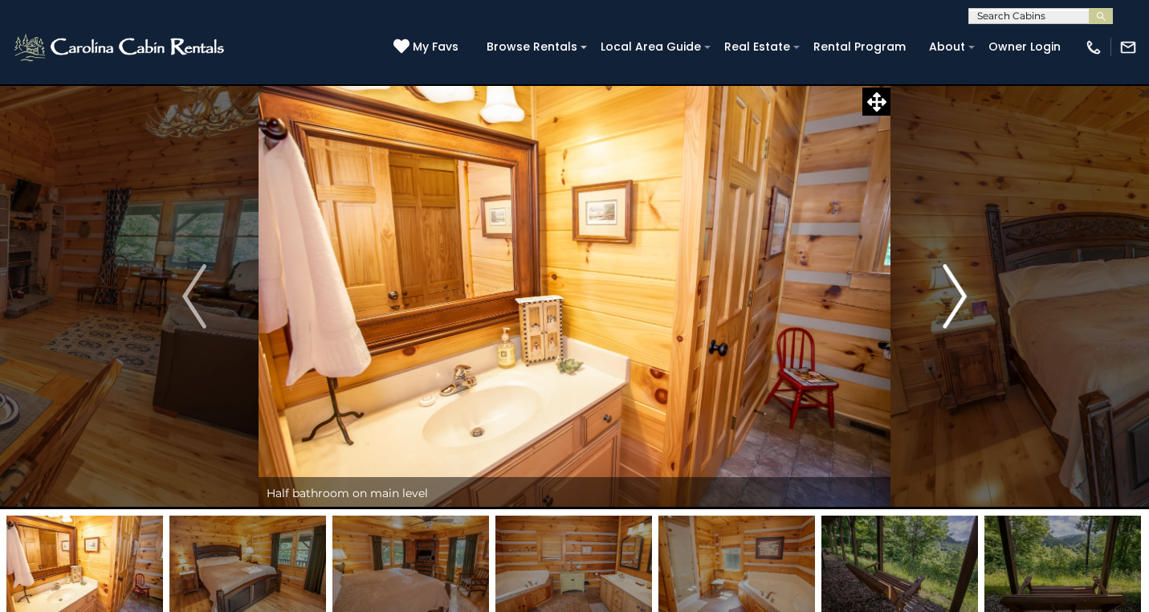
click at [959, 296] on img "Next" at bounding box center [955, 296] width 24 height 64
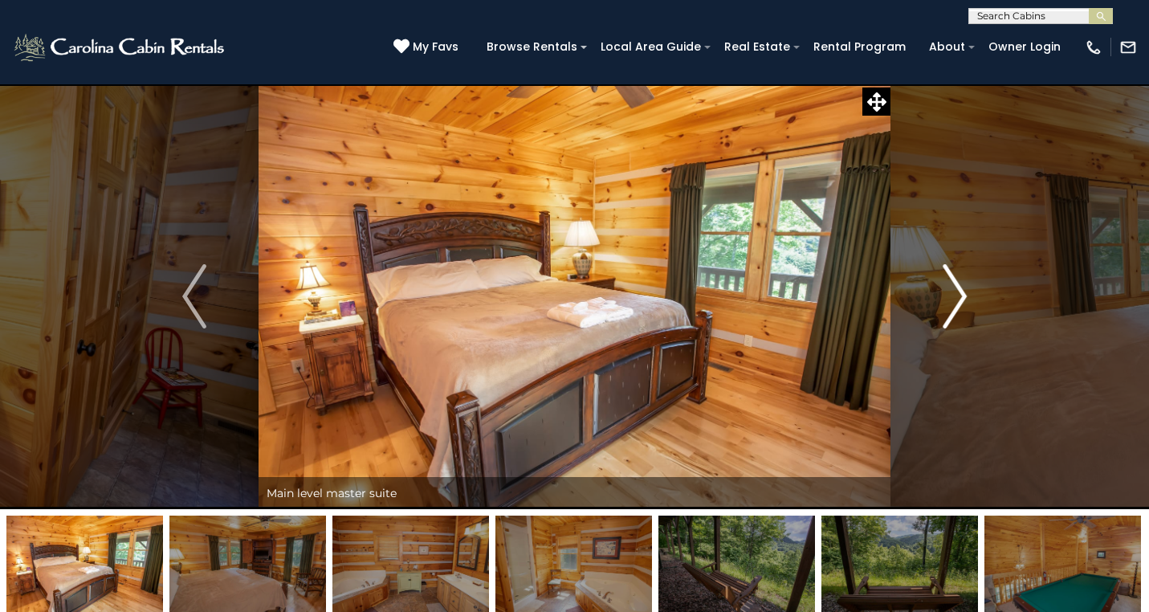
click at [959, 296] on img "Next" at bounding box center [955, 296] width 24 height 64
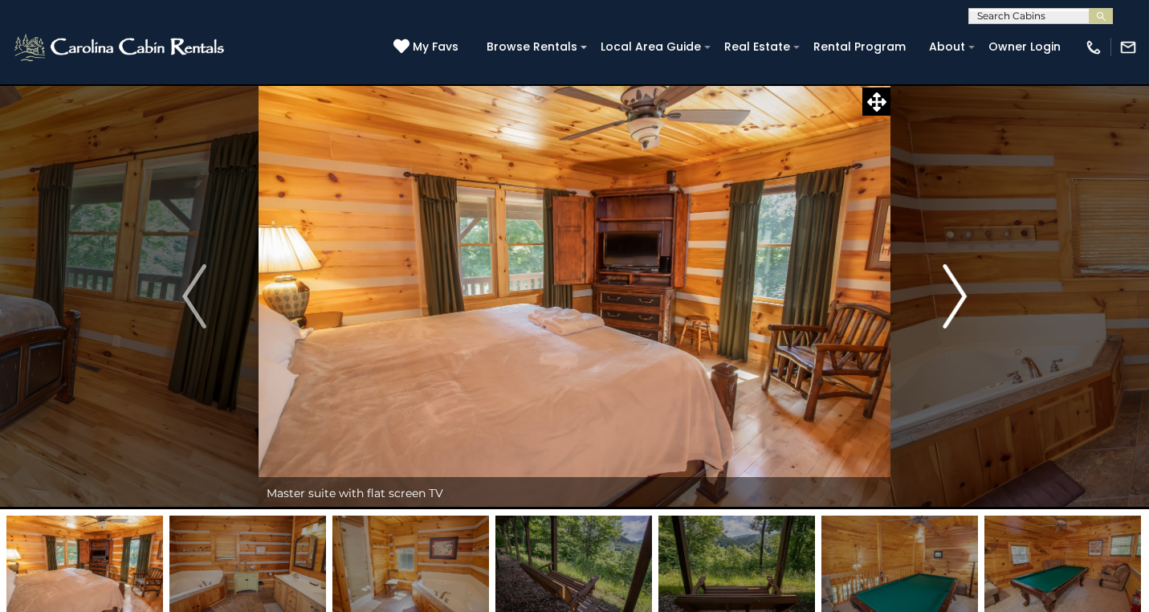
click at [959, 296] on img "Next" at bounding box center [955, 296] width 24 height 64
